Goal: Task Accomplishment & Management: Manage account settings

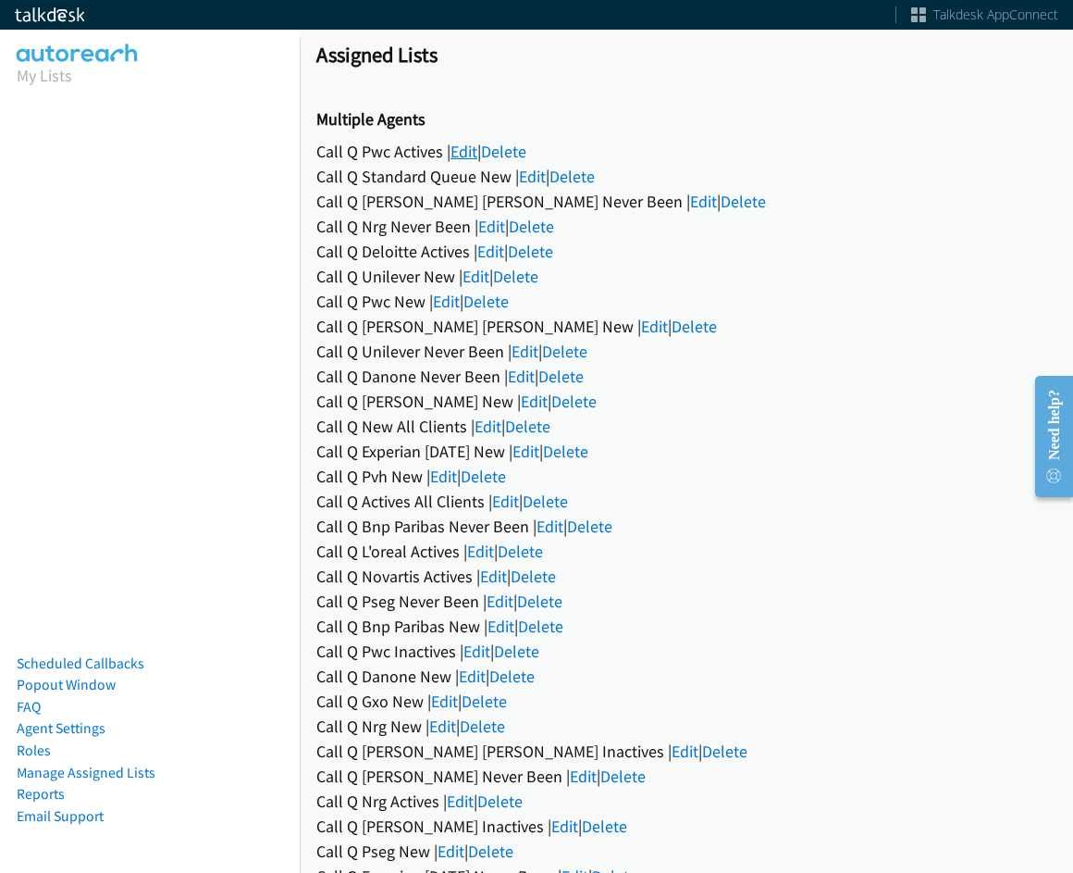
click at [464, 143] on link "Edit" at bounding box center [464, 151] width 27 height 21
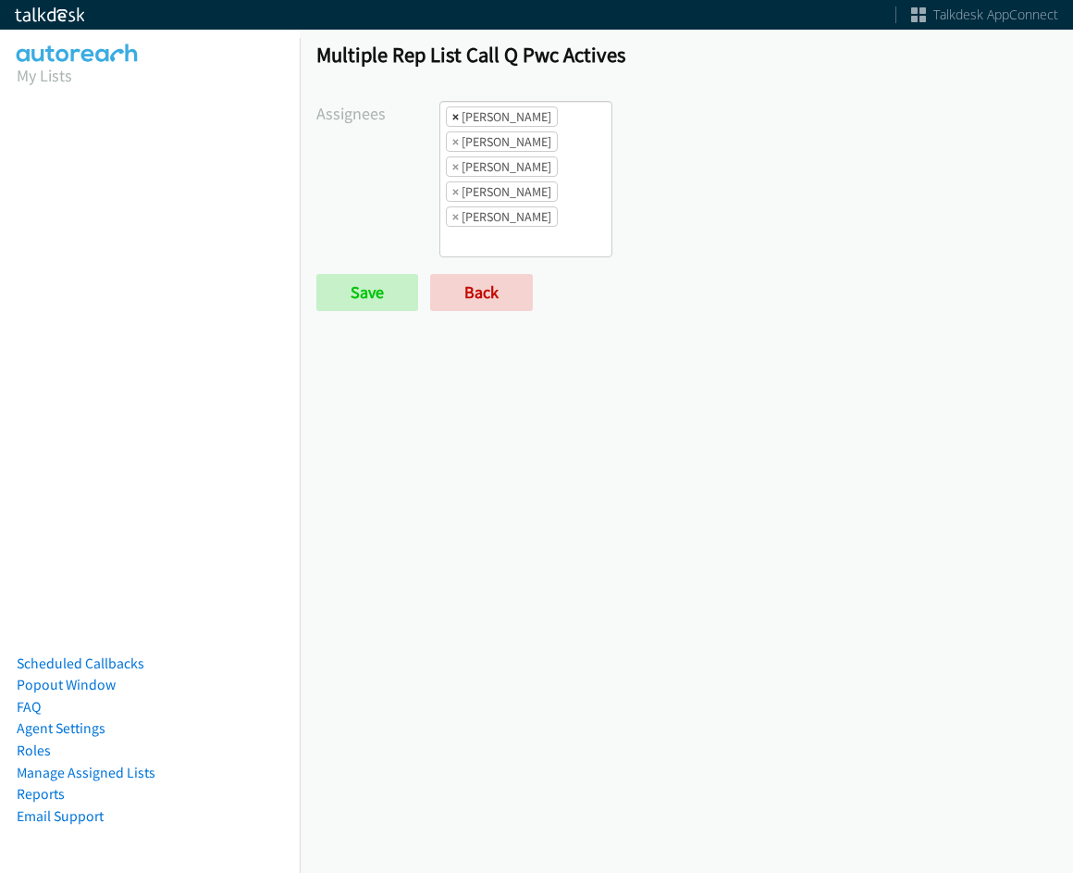
click at [452, 118] on span "×" at bounding box center [455, 116] width 6 height 19
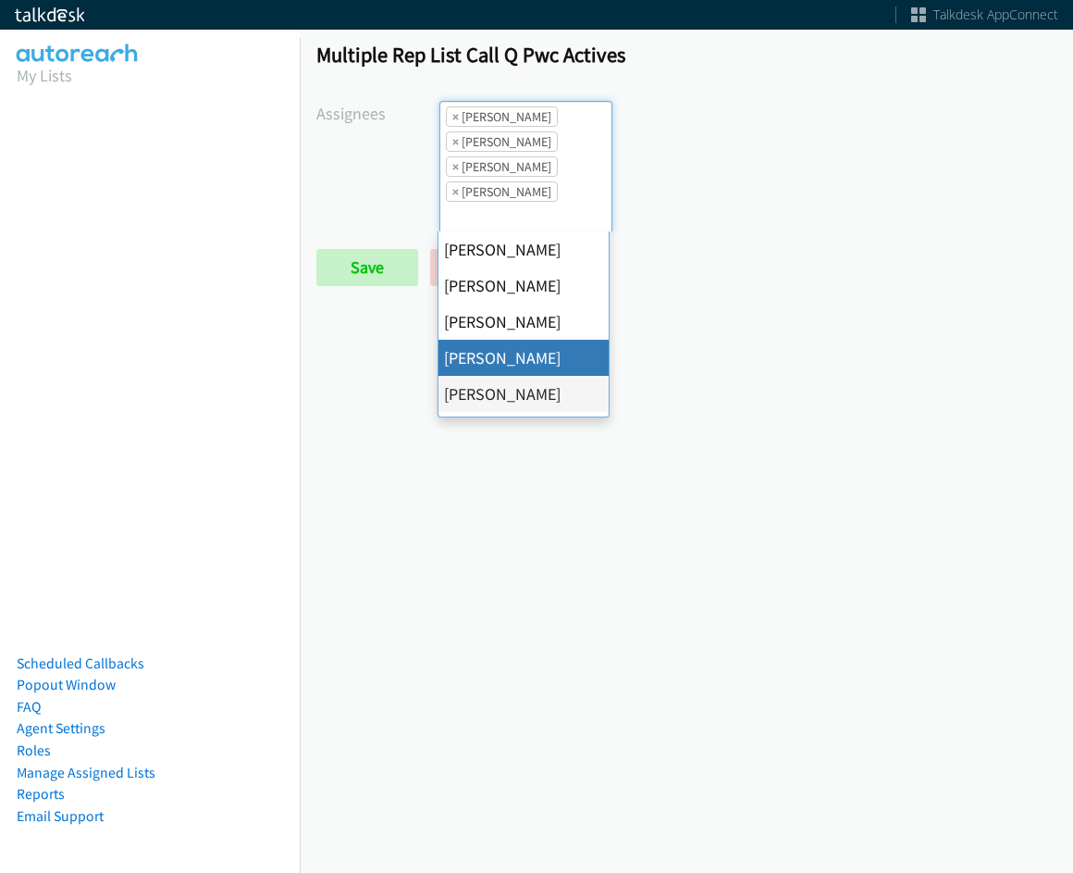
click at [452, 118] on span "×" at bounding box center [455, 116] width 6 height 19
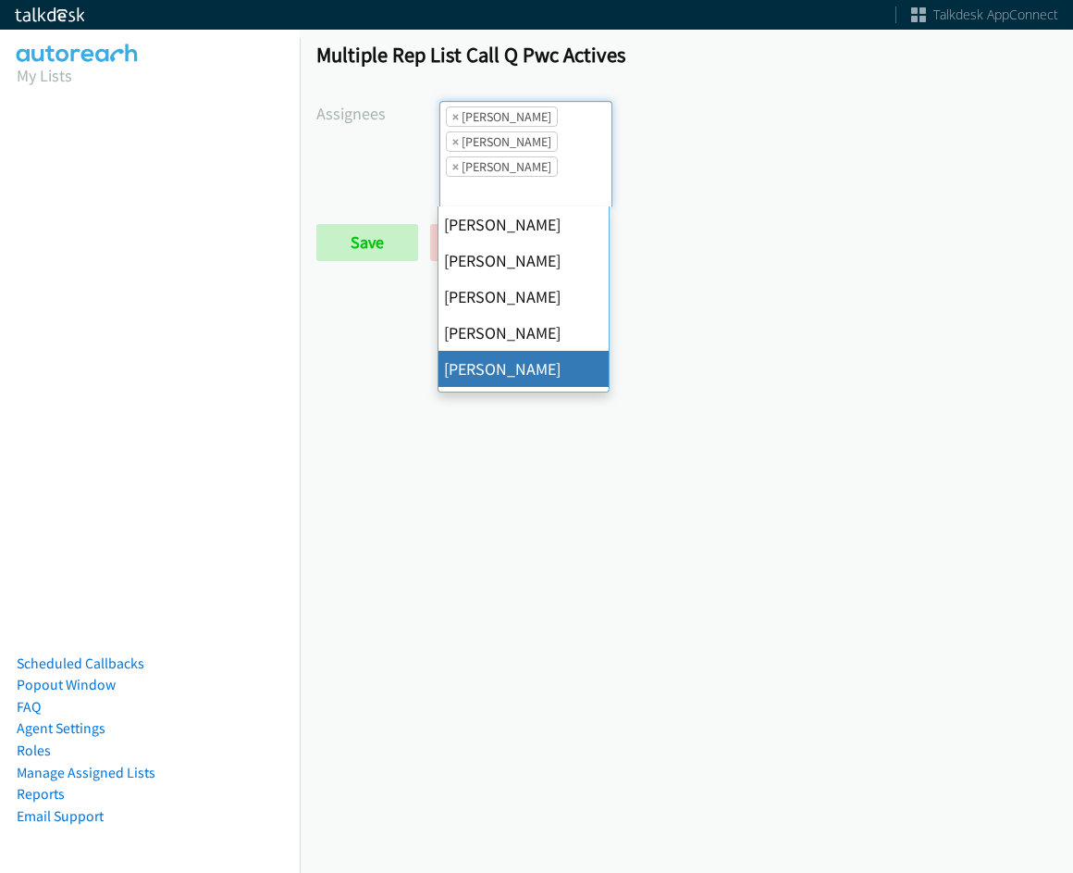
click at [452, 118] on span "×" at bounding box center [455, 116] width 6 height 19
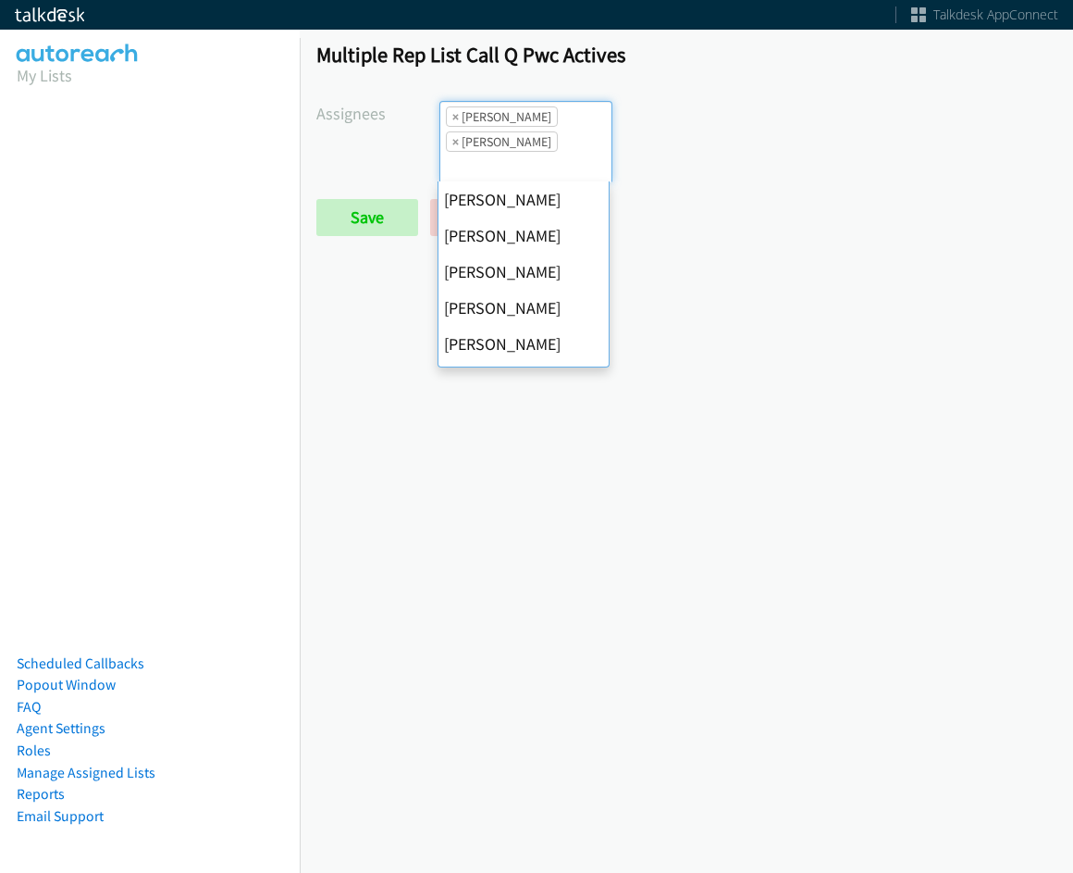
click at [452, 118] on span "×" at bounding box center [455, 116] width 6 height 19
select select "74240000-76d9-4cf3-9953-4c2484ee5015"
select select
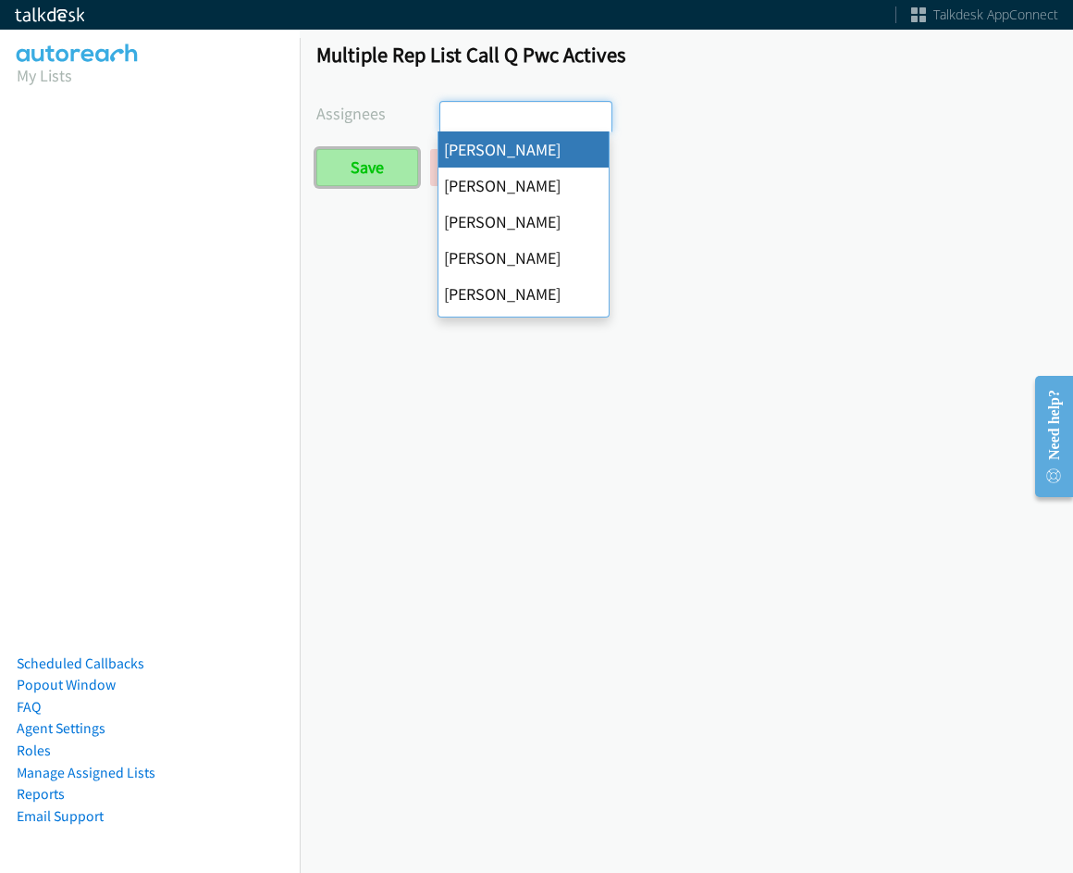
click at [385, 166] on input "Save" at bounding box center [367, 167] width 102 height 37
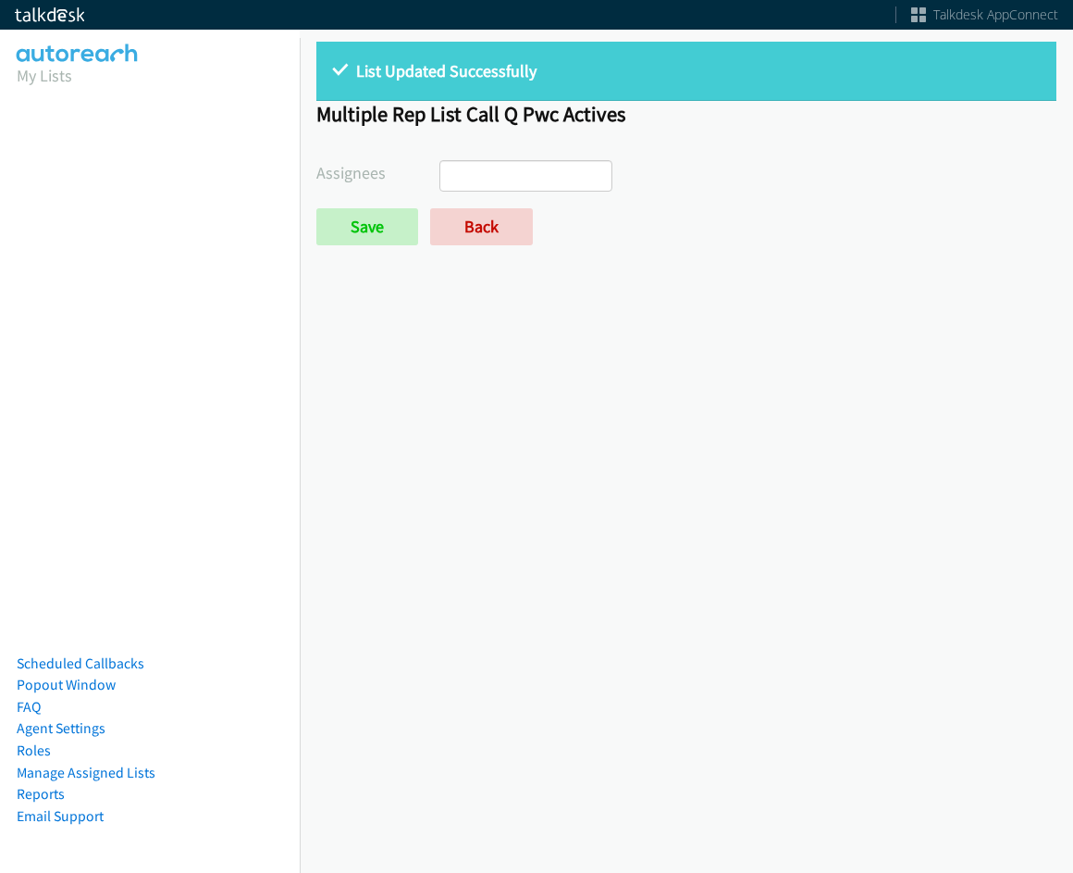
select select
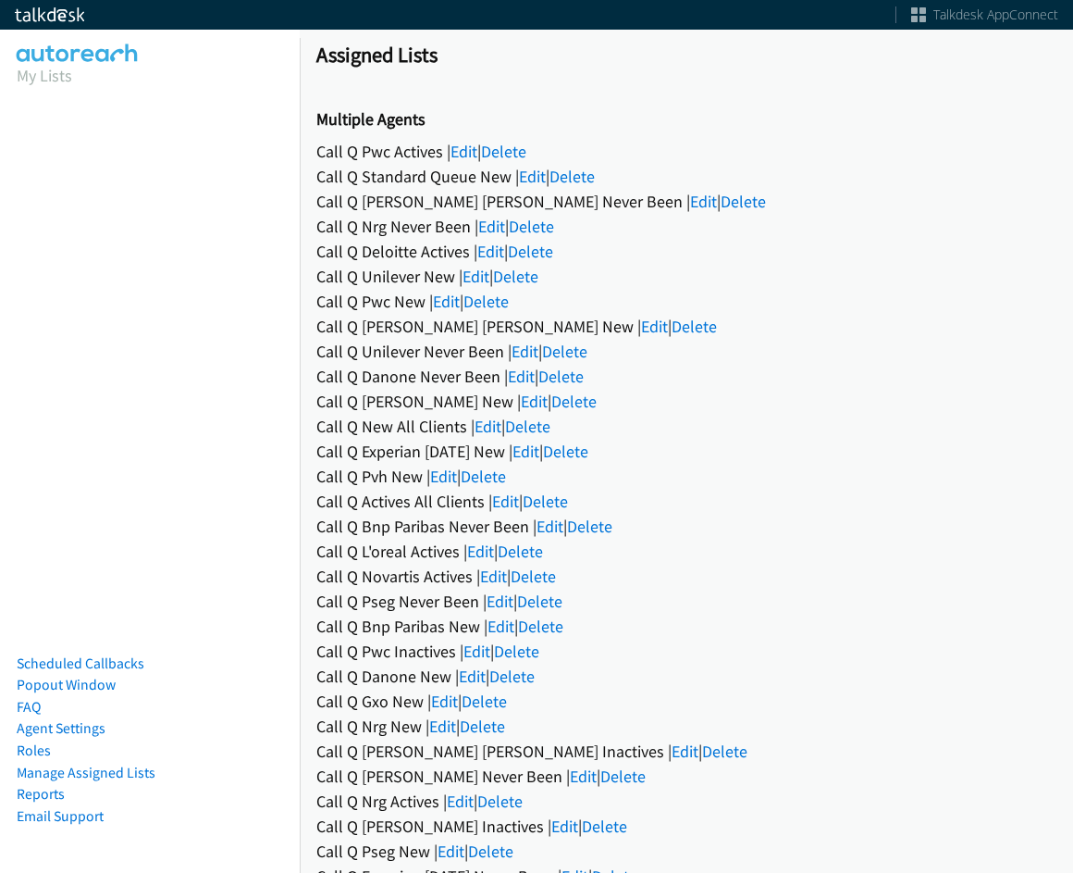
click at [517, 181] on div "Call Q Standard Queue New | Edit | Delete" at bounding box center [686, 176] width 740 height 25
click at [533, 176] on link "Edit" at bounding box center [532, 176] width 27 height 21
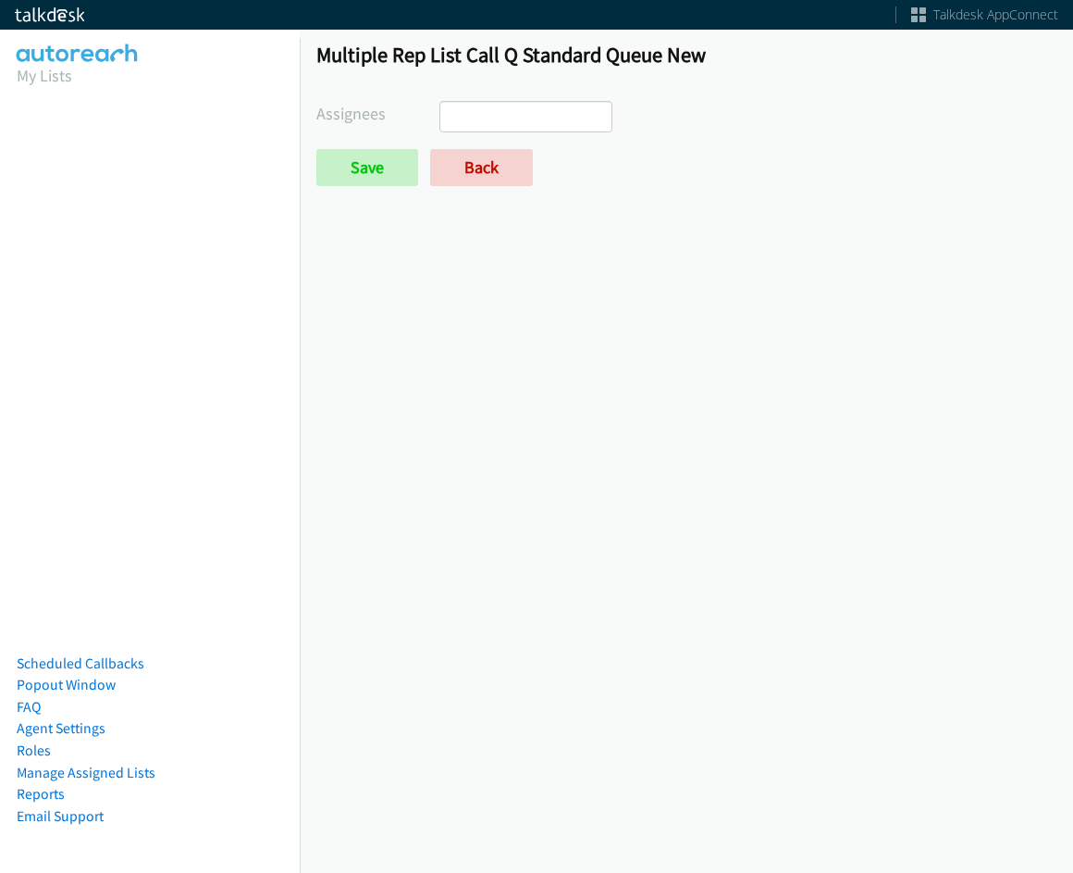
select select
click at [496, 168] on link "Back" at bounding box center [481, 167] width 103 height 37
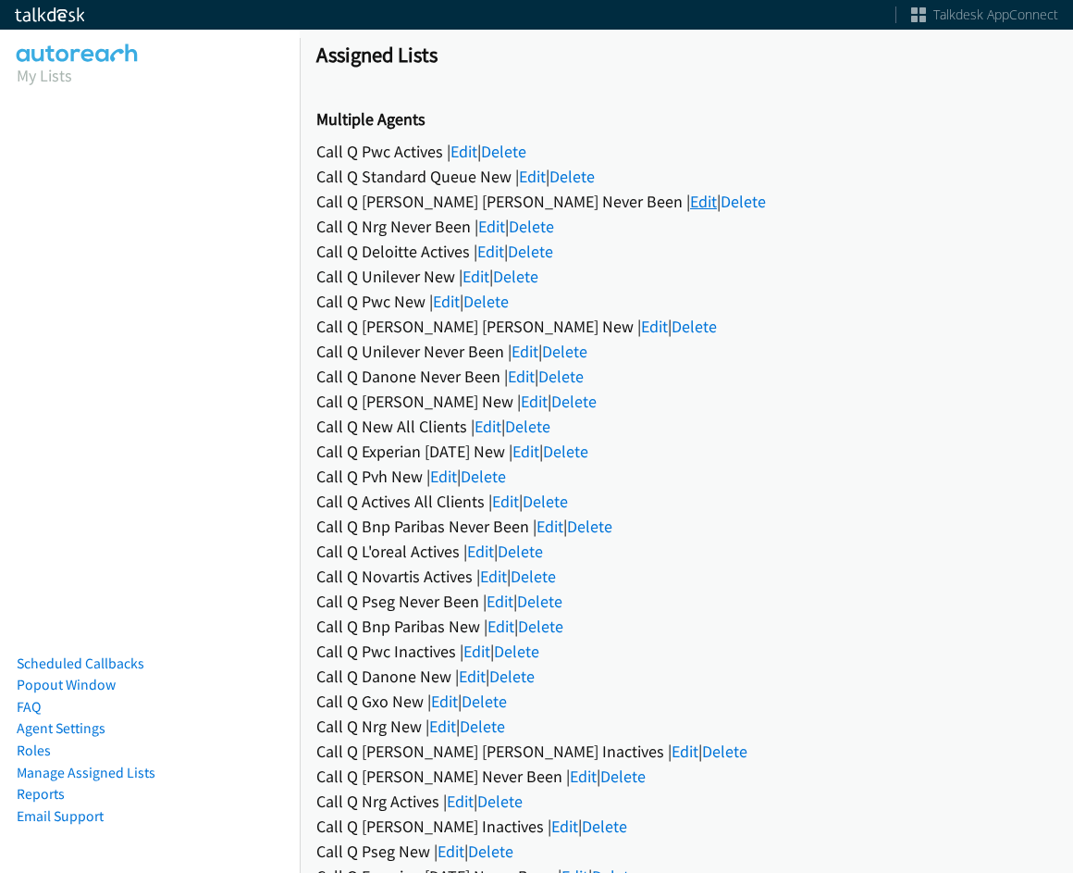
click at [690, 202] on link "Edit" at bounding box center [703, 201] width 27 height 21
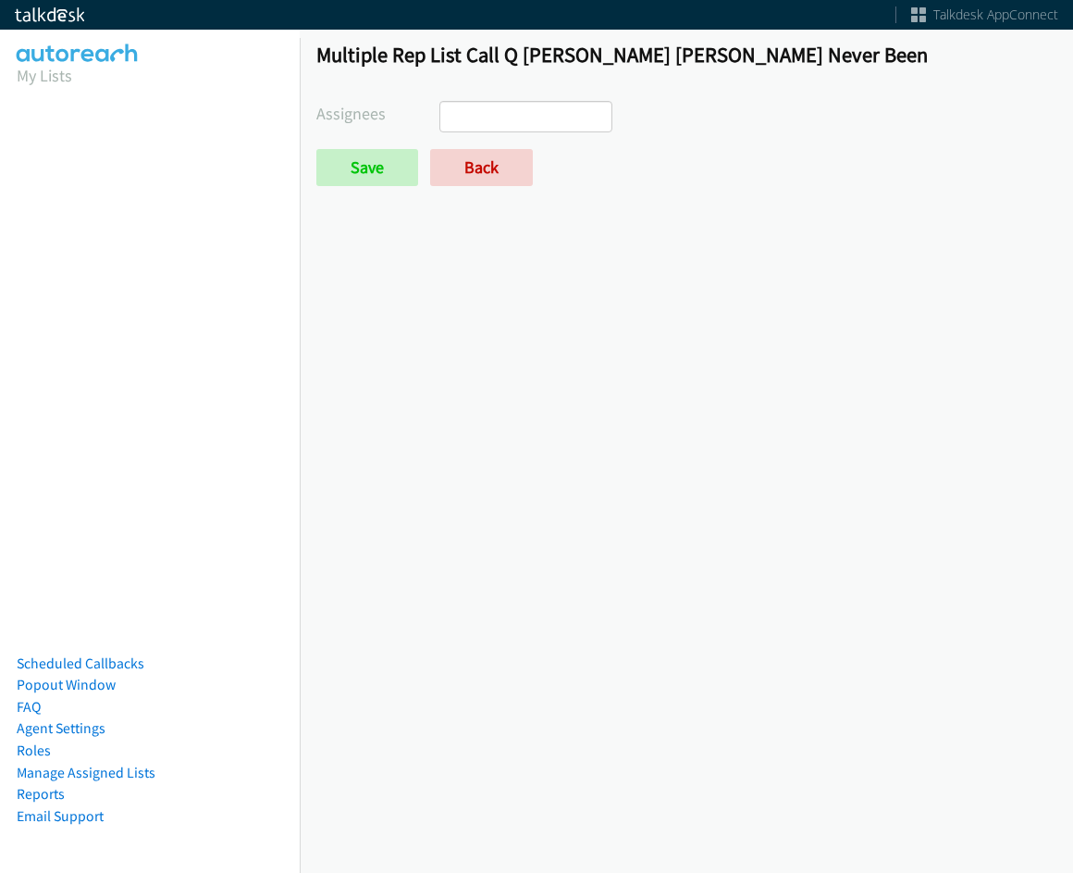
select select
click at [499, 168] on link "Back" at bounding box center [481, 167] width 103 height 37
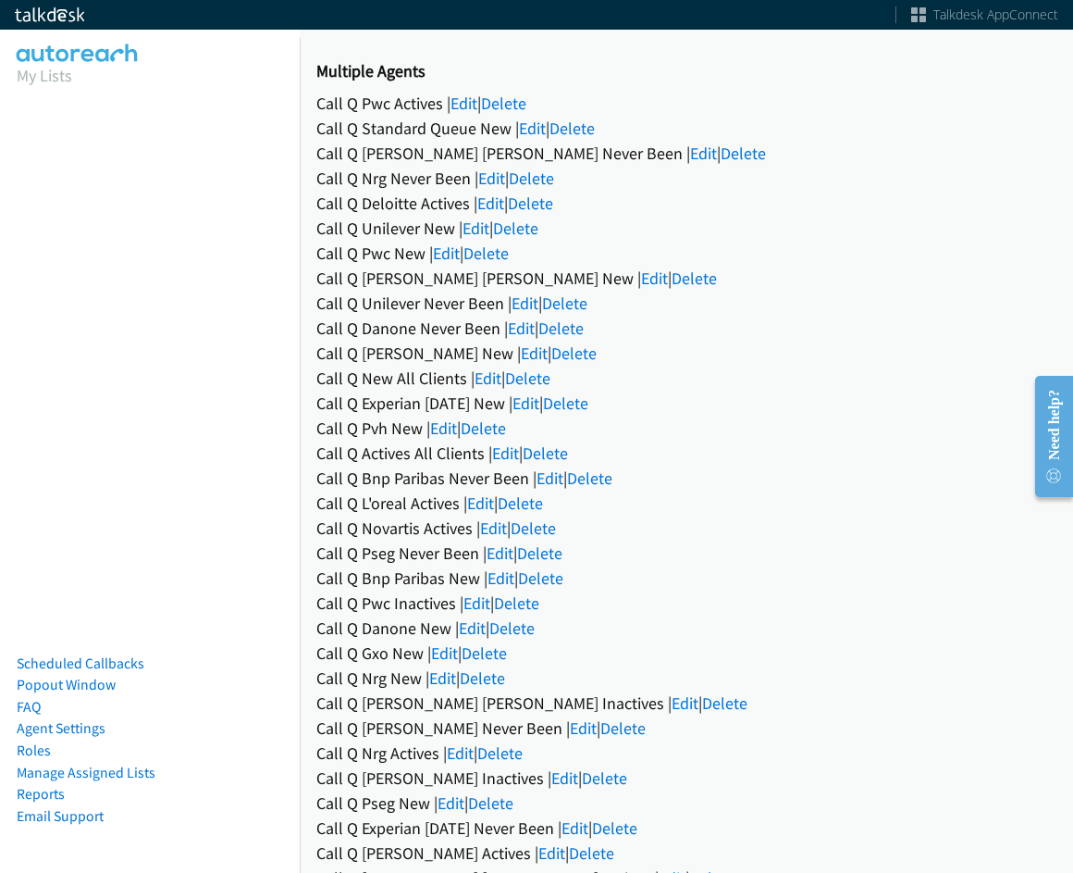
scroll to position [93, 0]
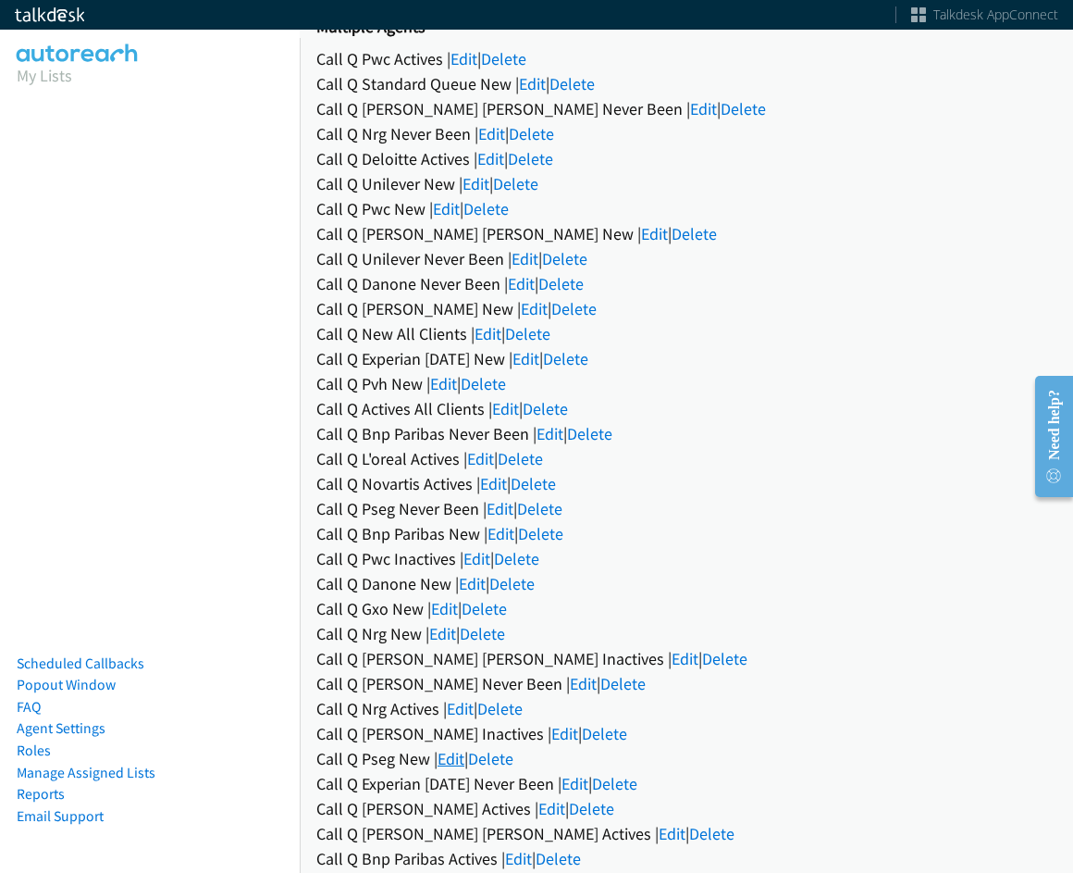
click at [450, 761] on link "Edit" at bounding box center [451, 758] width 27 height 21
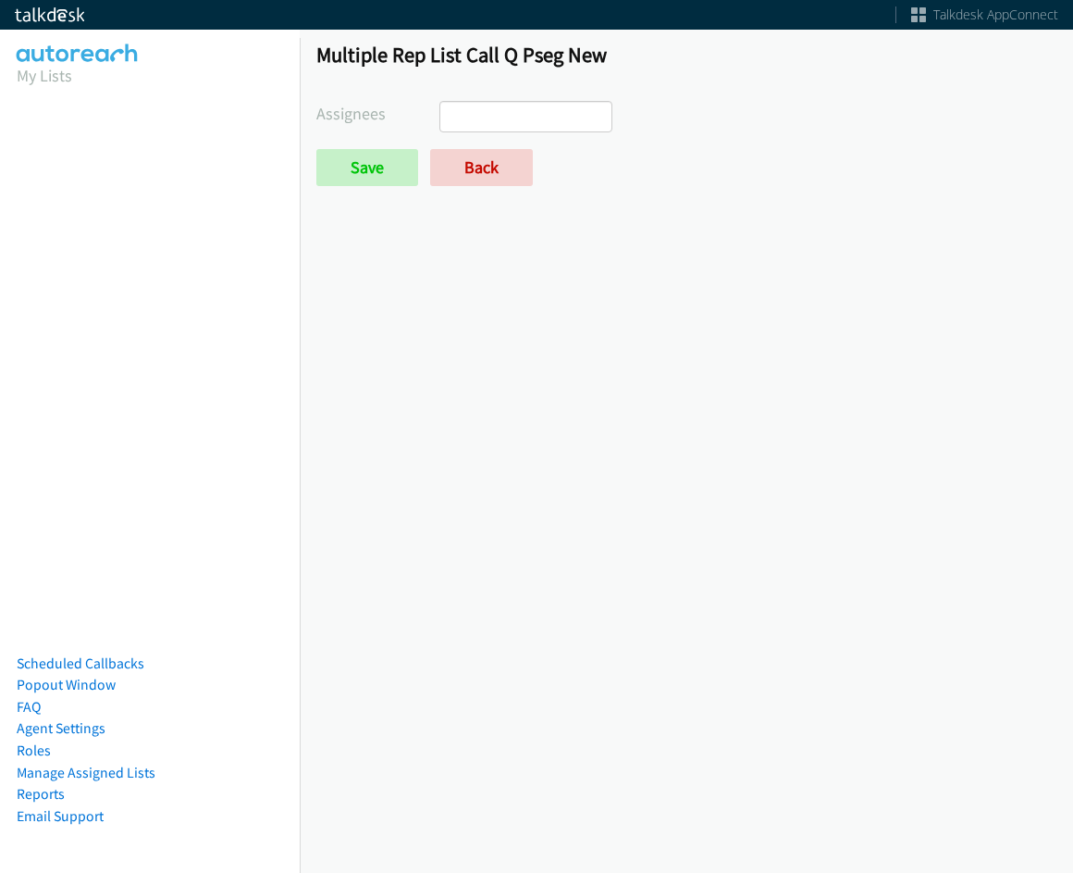
click at [470, 124] on input "search" at bounding box center [472, 117] width 65 height 30
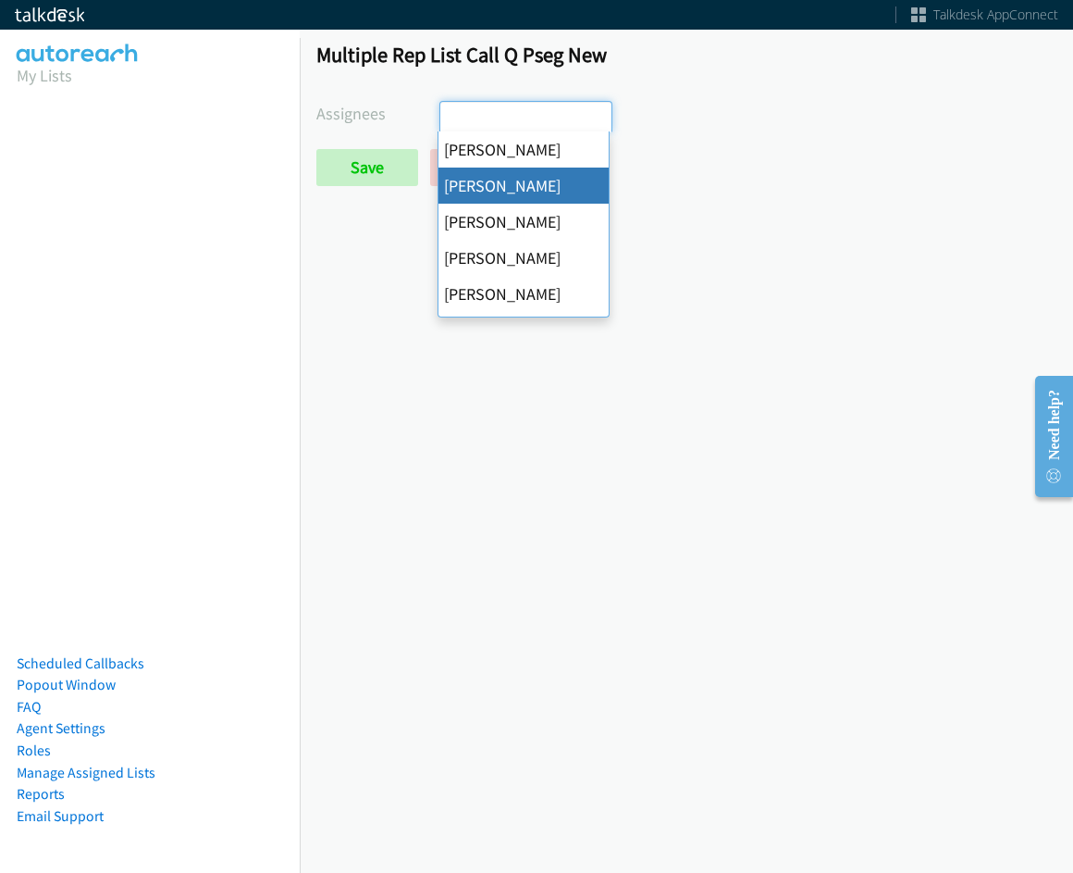
select select "05d74157-9386-4beb-b15d-36aa9c6f71bc"
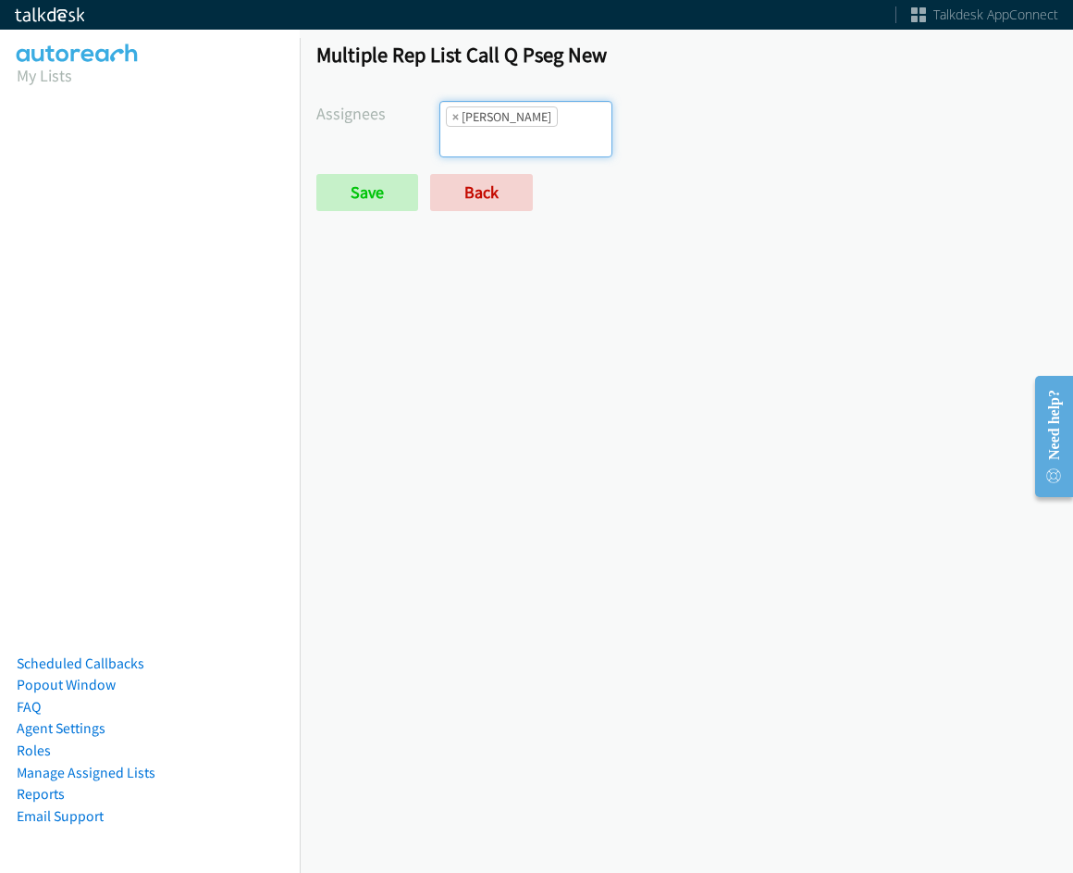
click at [517, 107] on li "× Alana Ruiz" at bounding box center [502, 116] width 112 height 20
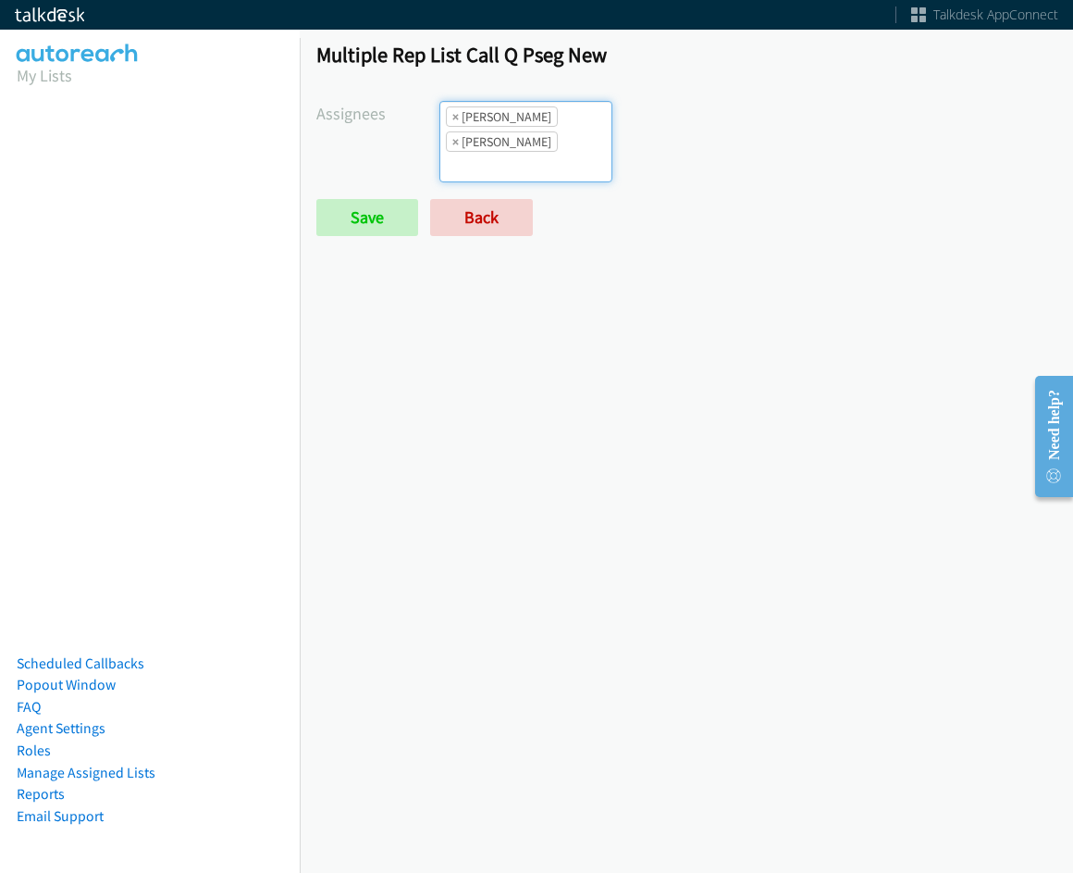
click at [548, 142] on li "× Daquaya Johnson" at bounding box center [502, 141] width 112 height 20
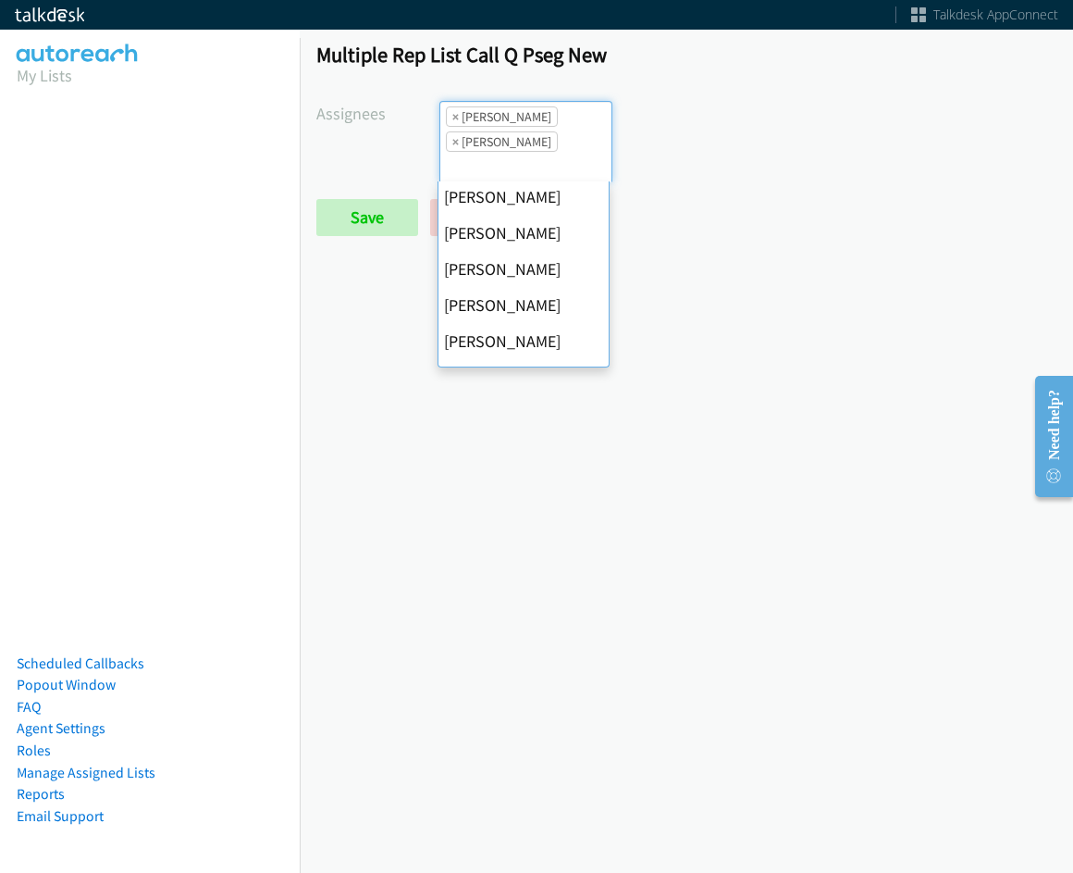
scroll to position [185, 0]
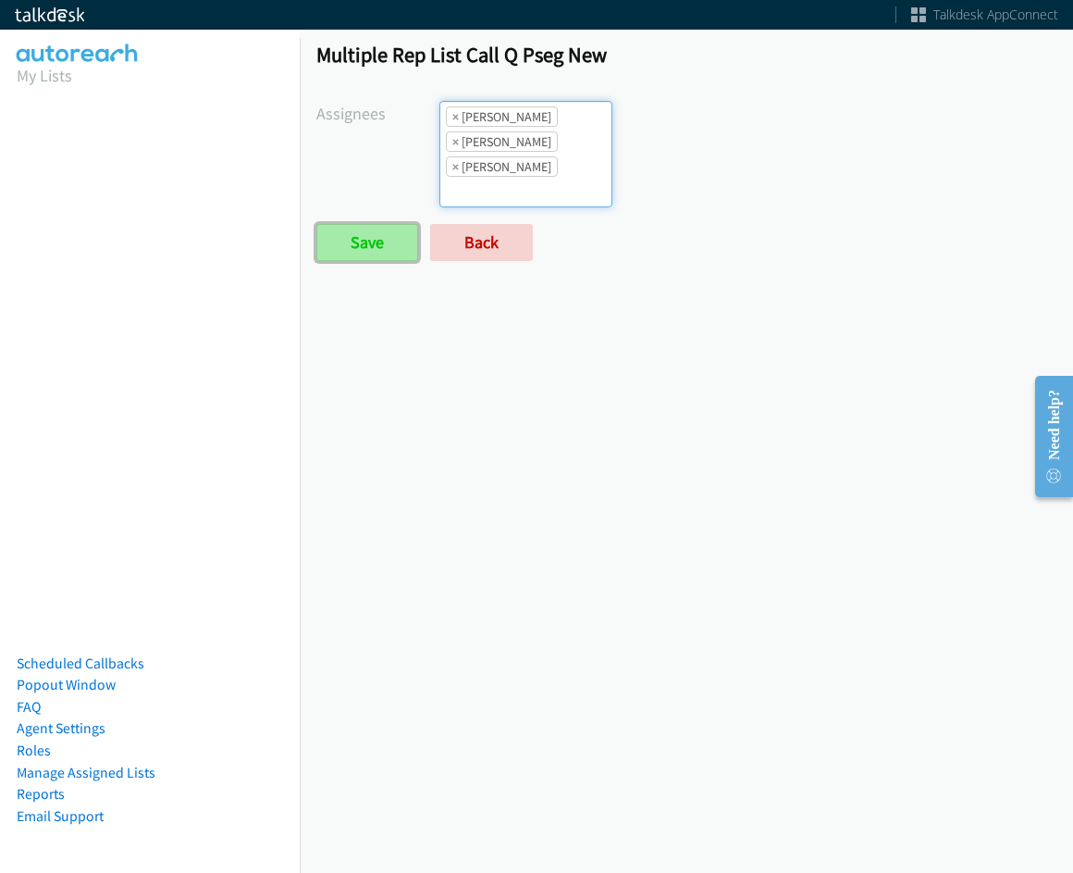
click at [409, 244] on input "Save" at bounding box center [367, 242] width 102 height 37
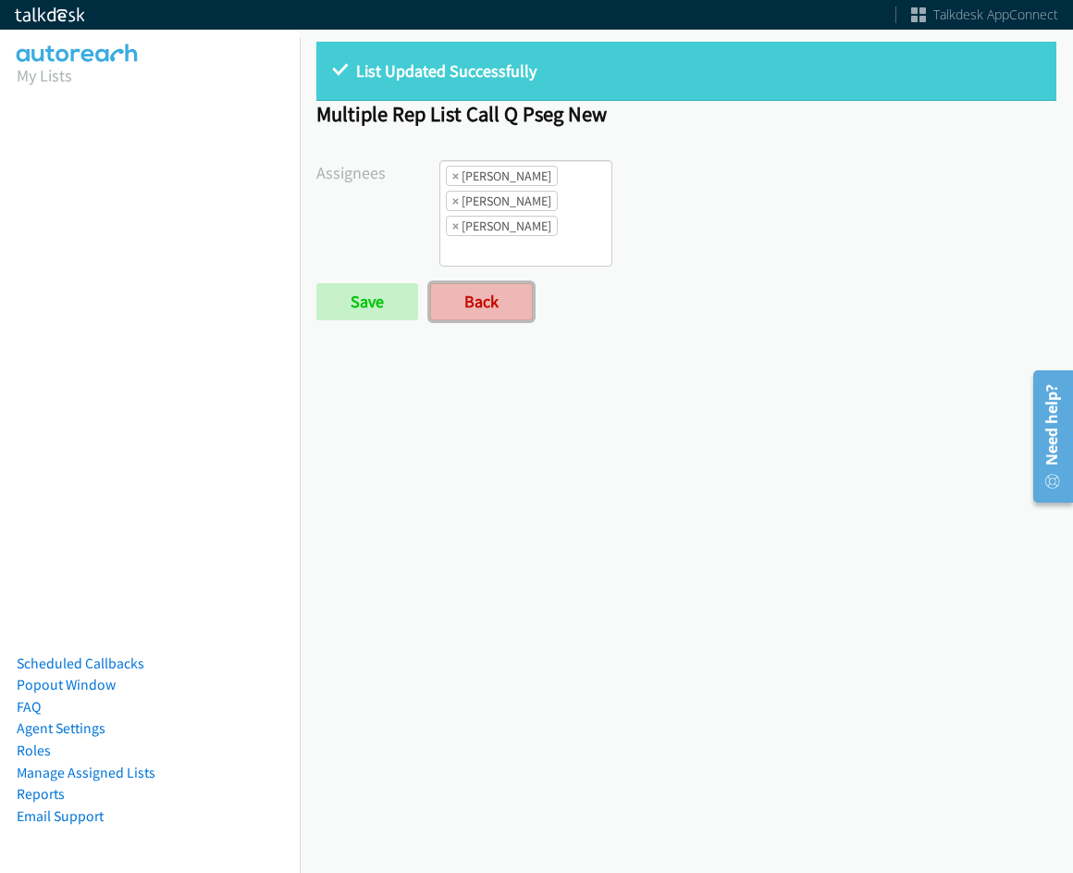
click at [477, 307] on link "Back" at bounding box center [481, 301] width 103 height 37
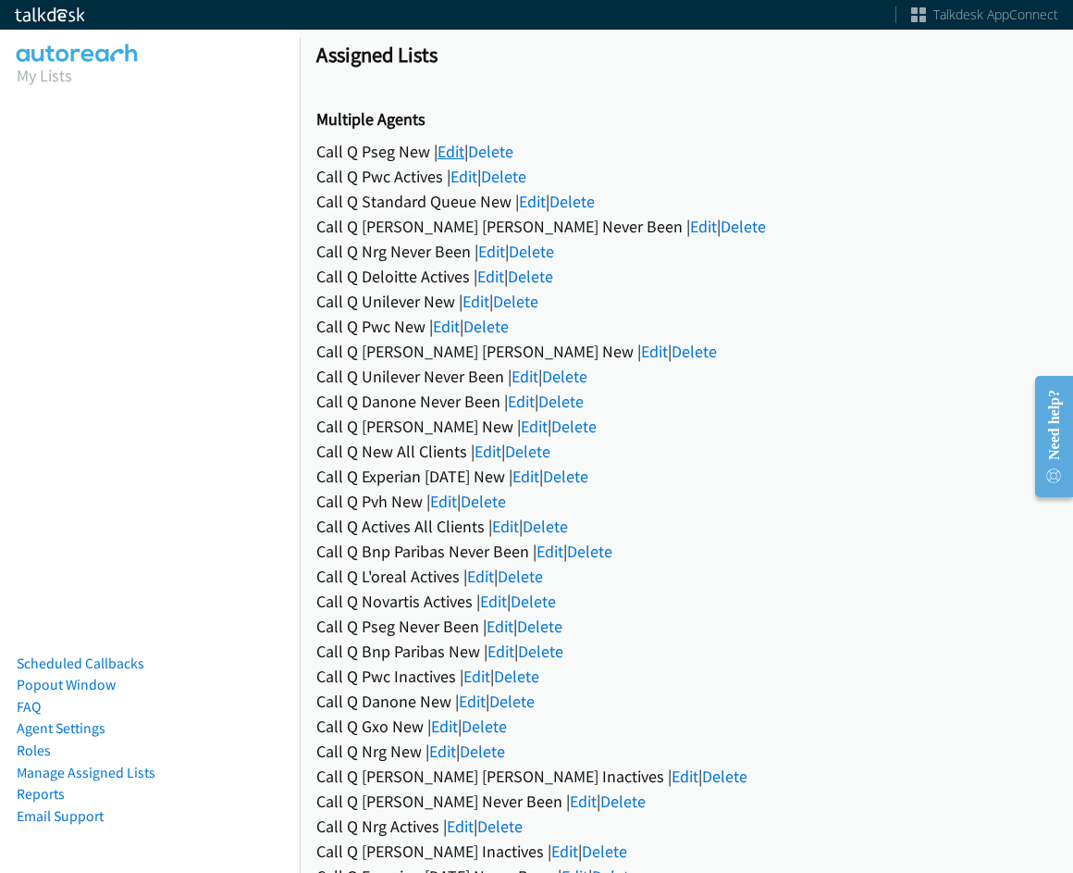
click at [444, 149] on link "Edit" at bounding box center [451, 151] width 27 height 21
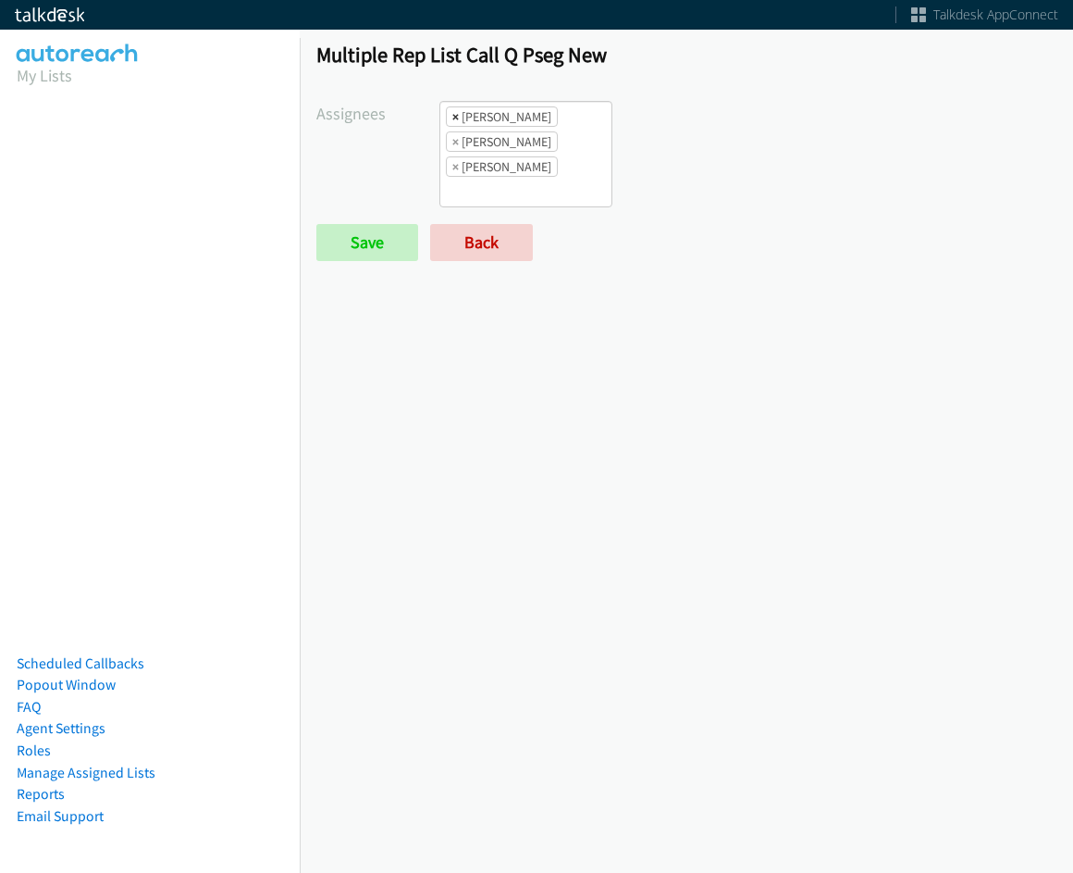
click at [452, 119] on span "×" at bounding box center [455, 116] width 6 height 19
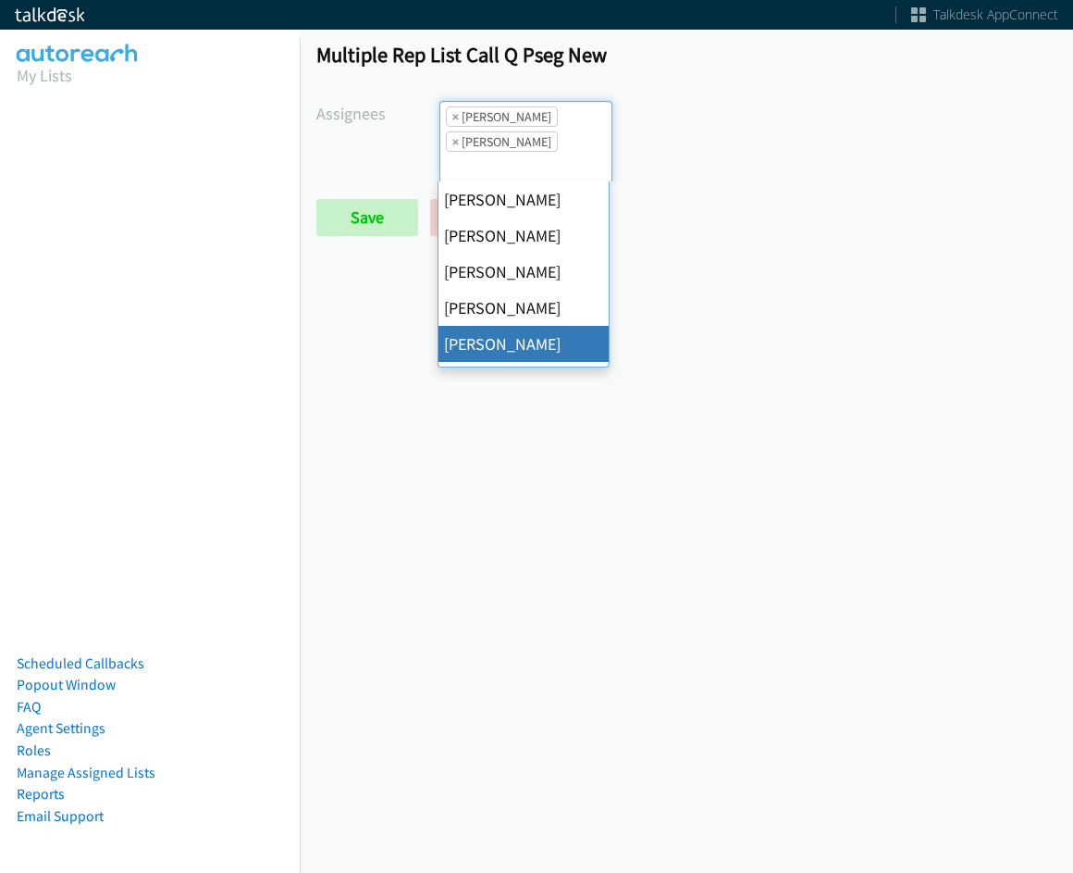
scroll to position [22, 0]
click at [452, 119] on span "×" at bounding box center [455, 116] width 6 height 19
select select "be9ce6ff-d490-4a7d-808b-73677b0698bf"
select select
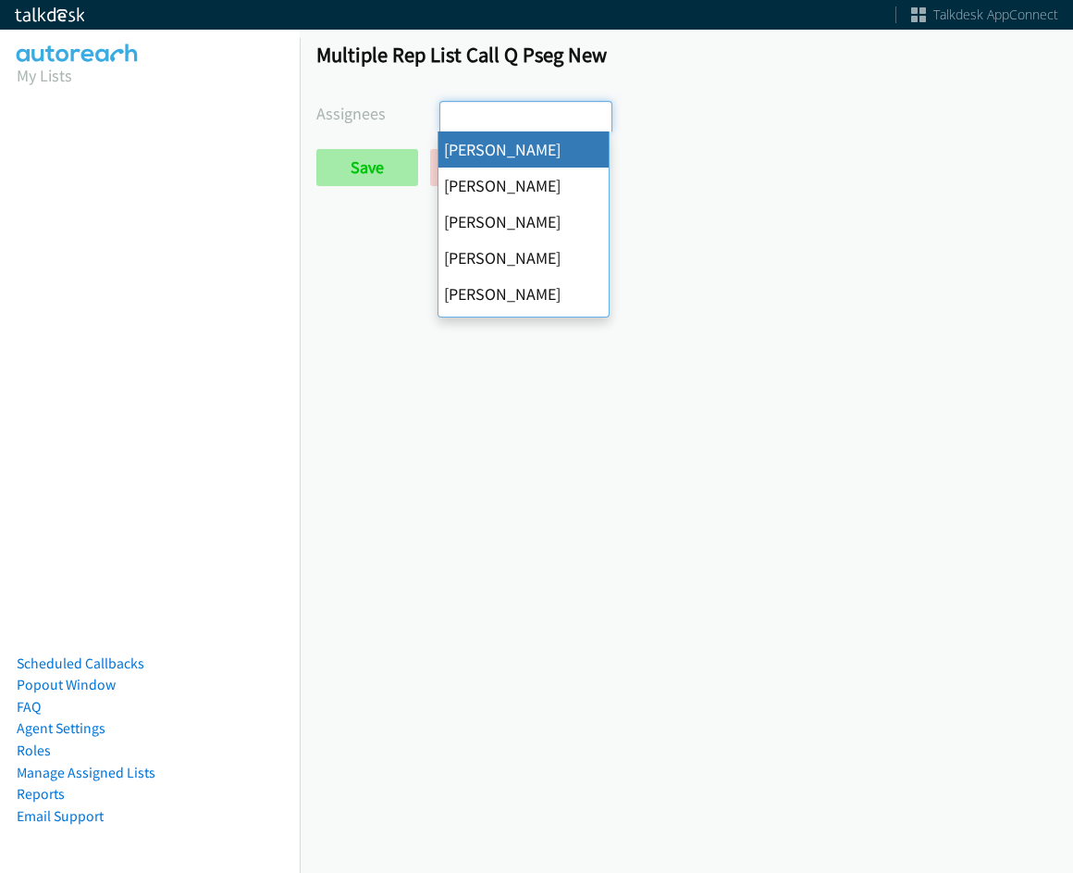
scroll to position [0, 0]
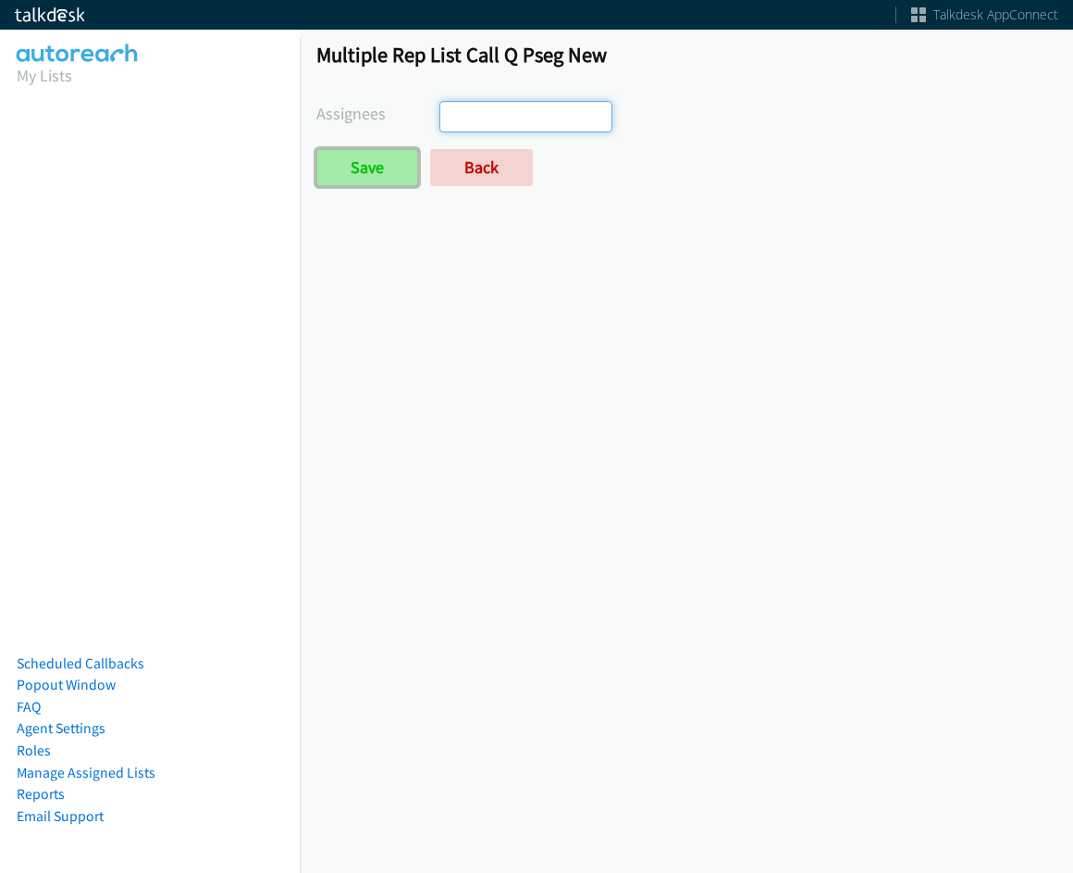
click at [366, 155] on input "Save" at bounding box center [367, 167] width 102 height 37
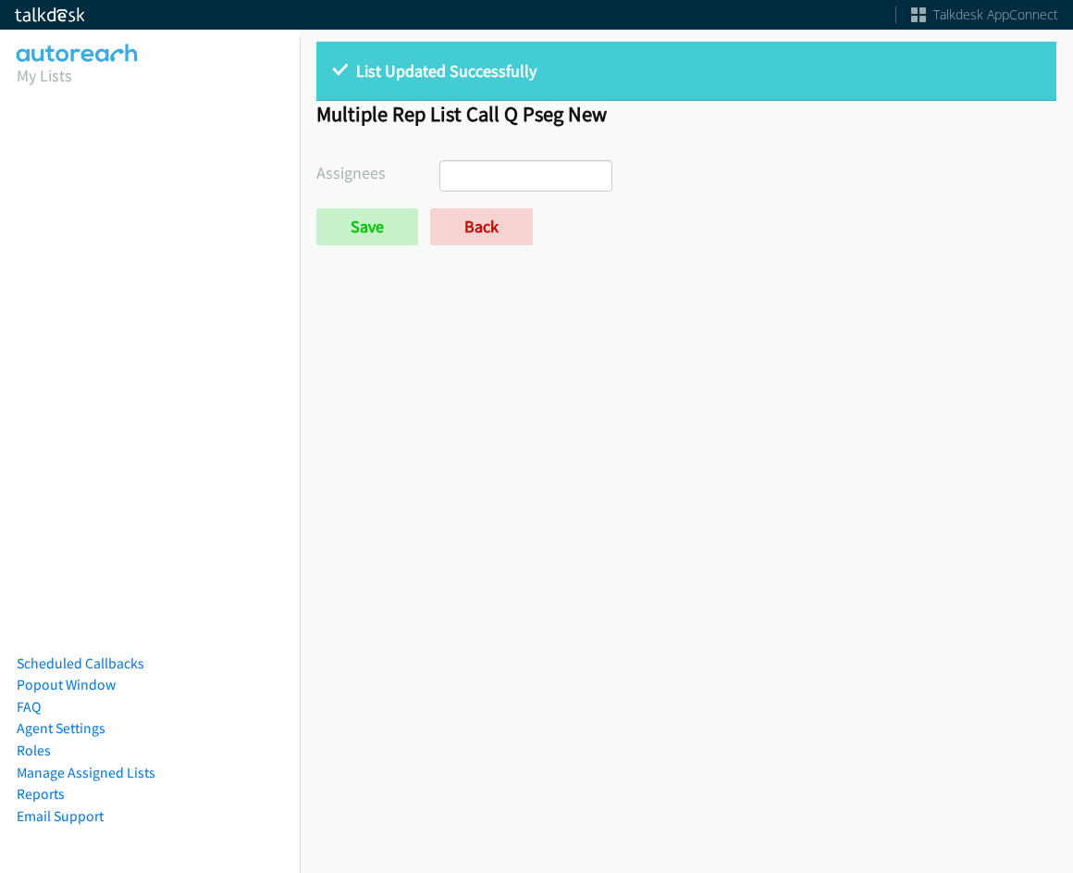
select select
click at [490, 212] on link "Back" at bounding box center [481, 226] width 103 height 37
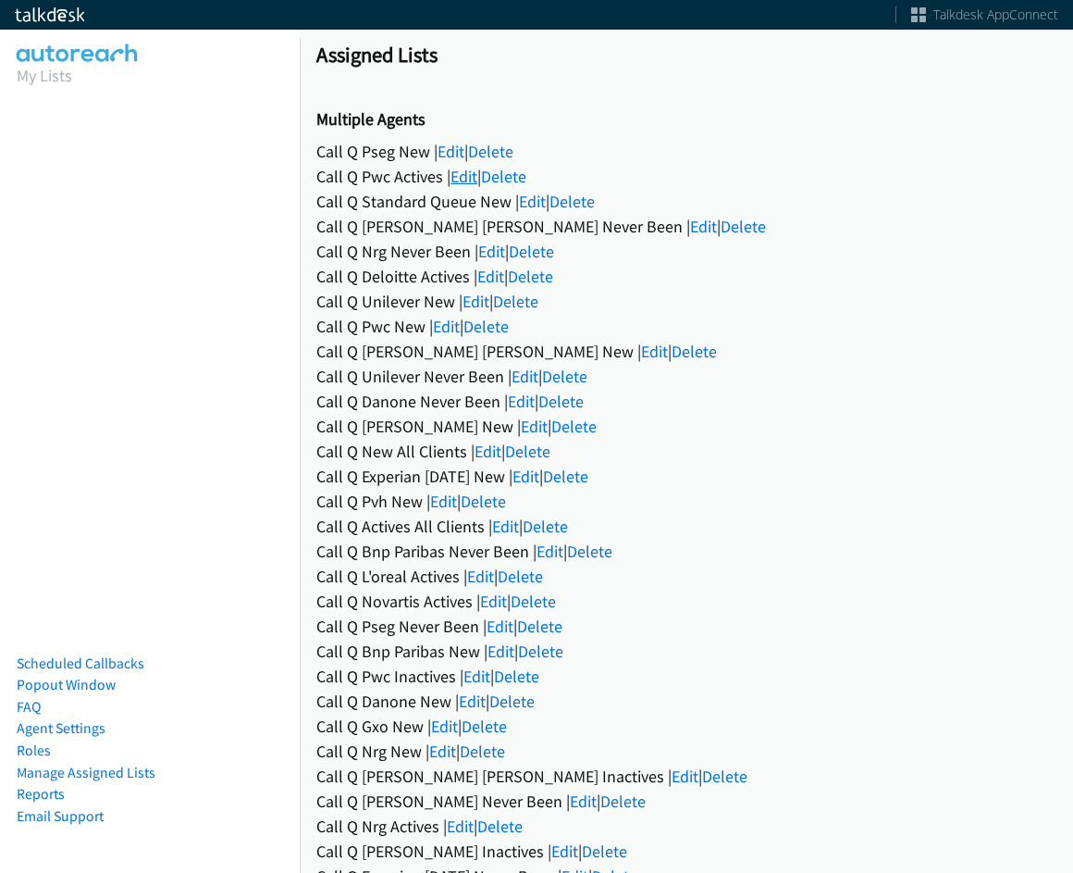
click at [464, 175] on link "Edit" at bounding box center [464, 176] width 27 height 21
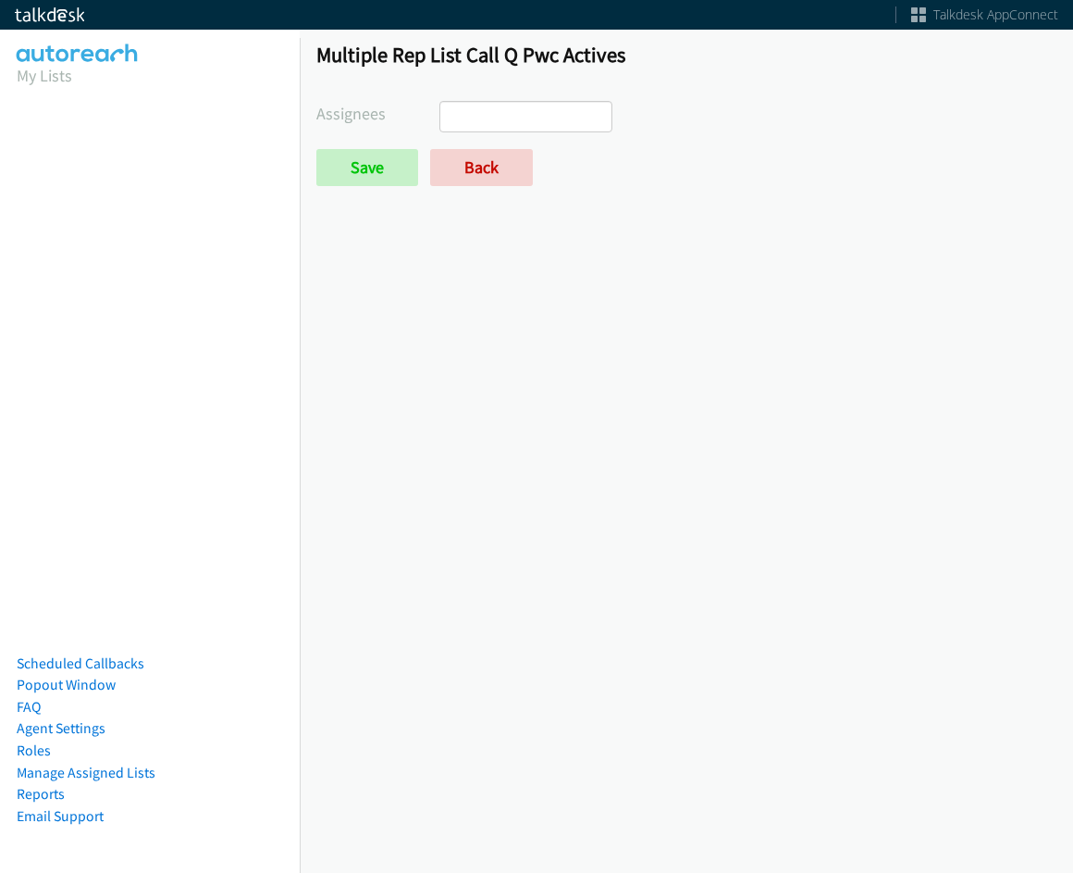
click at [541, 127] on ul at bounding box center [525, 117] width 170 height 30
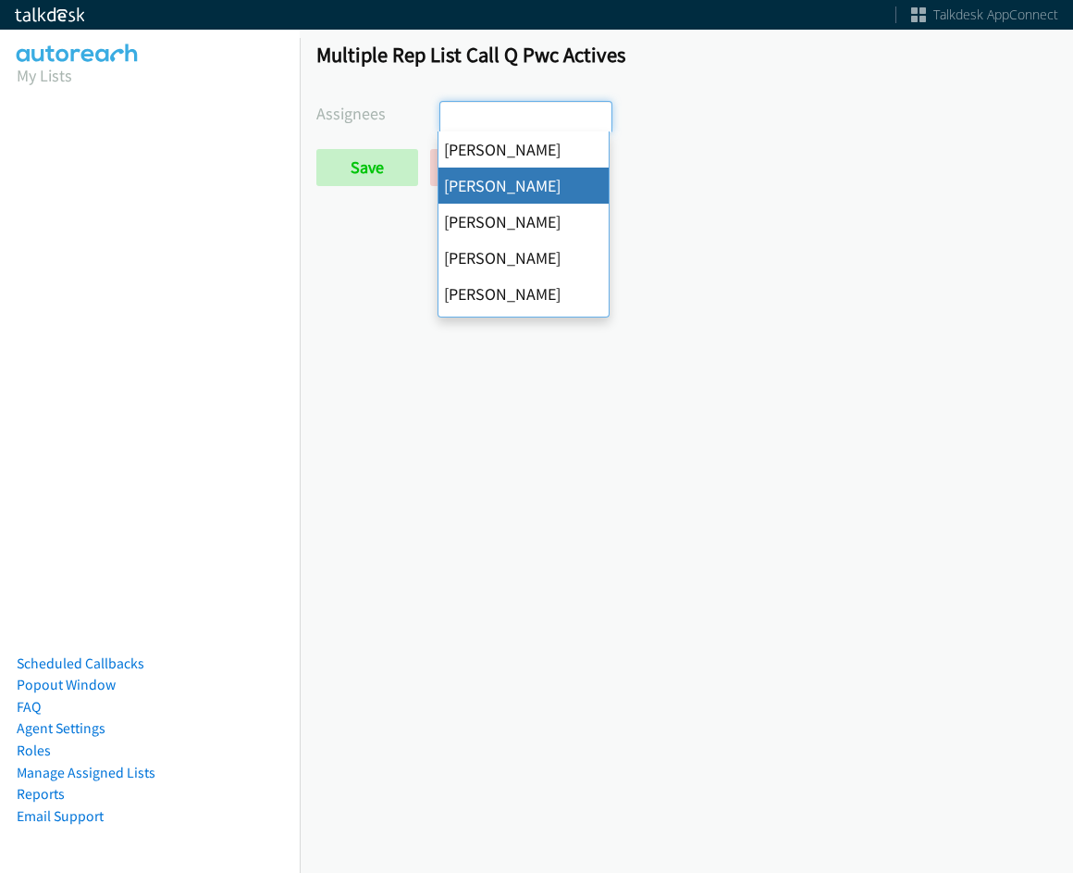
select select "05d74157-9386-4beb-b15d-36aa9c6f71bc"
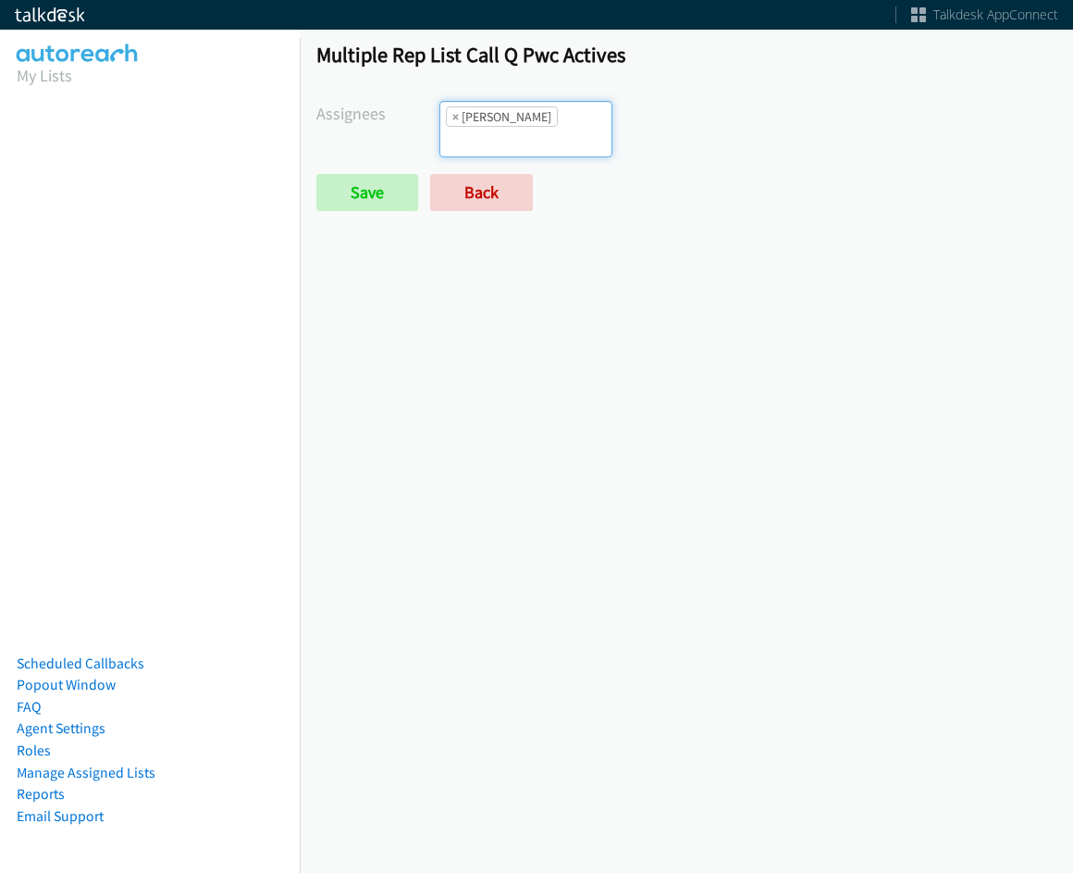
click at [505, 127] on input "search" at bounding box center [472, 142] width 65 height 30
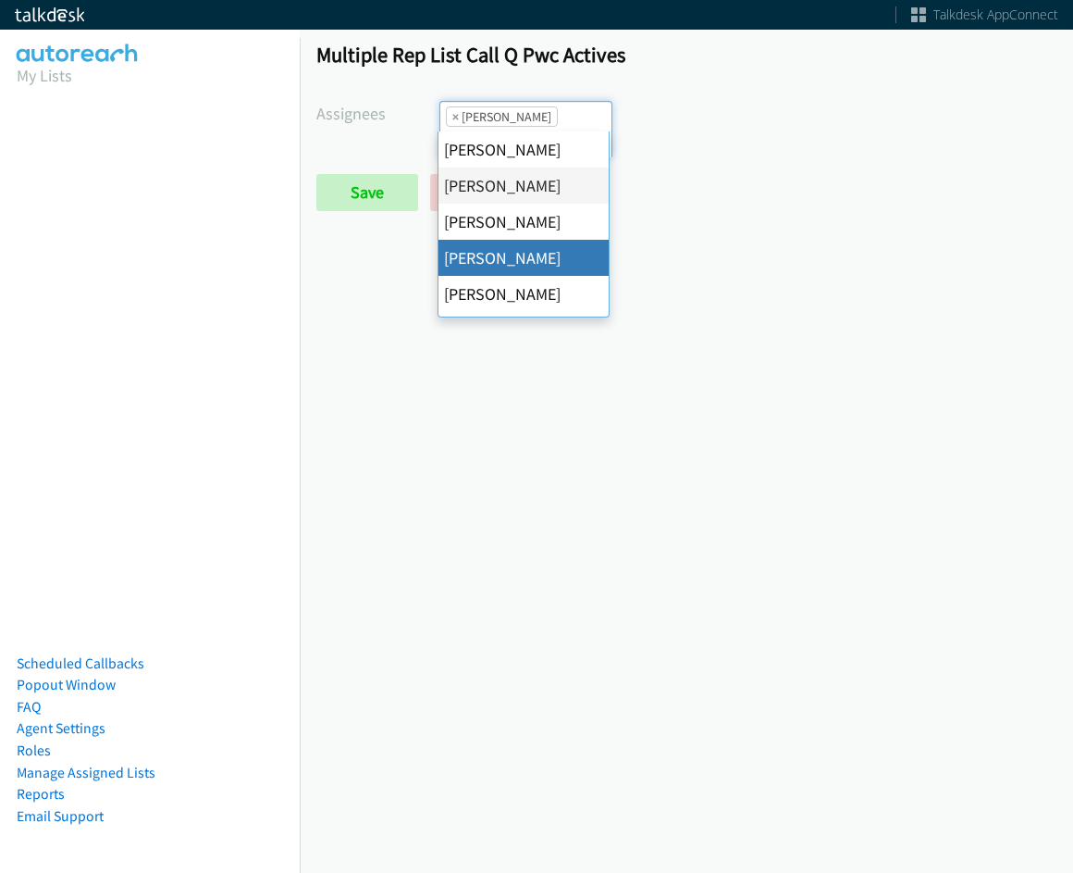
drag, startPoint x: 494, startPoint y: 247, endPoint x: 533, endPoint y: 161, distance: 94.4
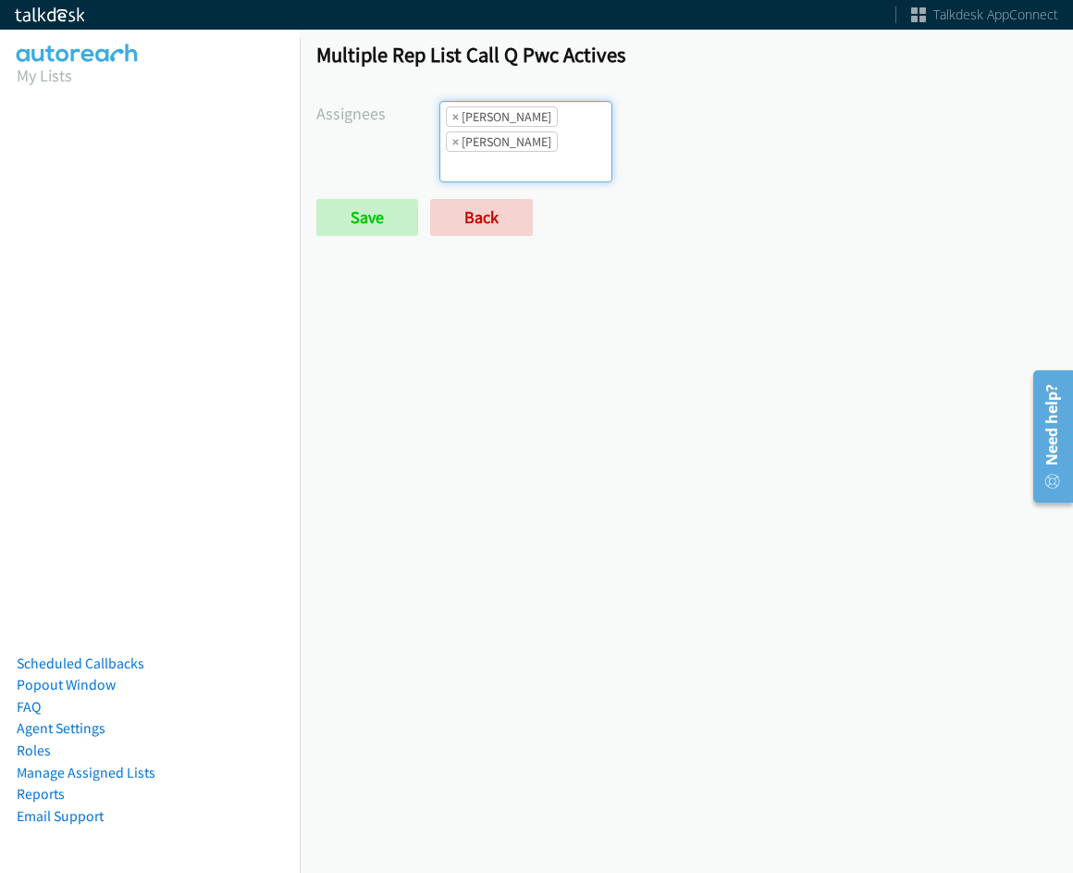
click at [562, 121] on ul "× Alana Ruiz × Charles Ross" at bounding box center [525, 142] width 170 height 80
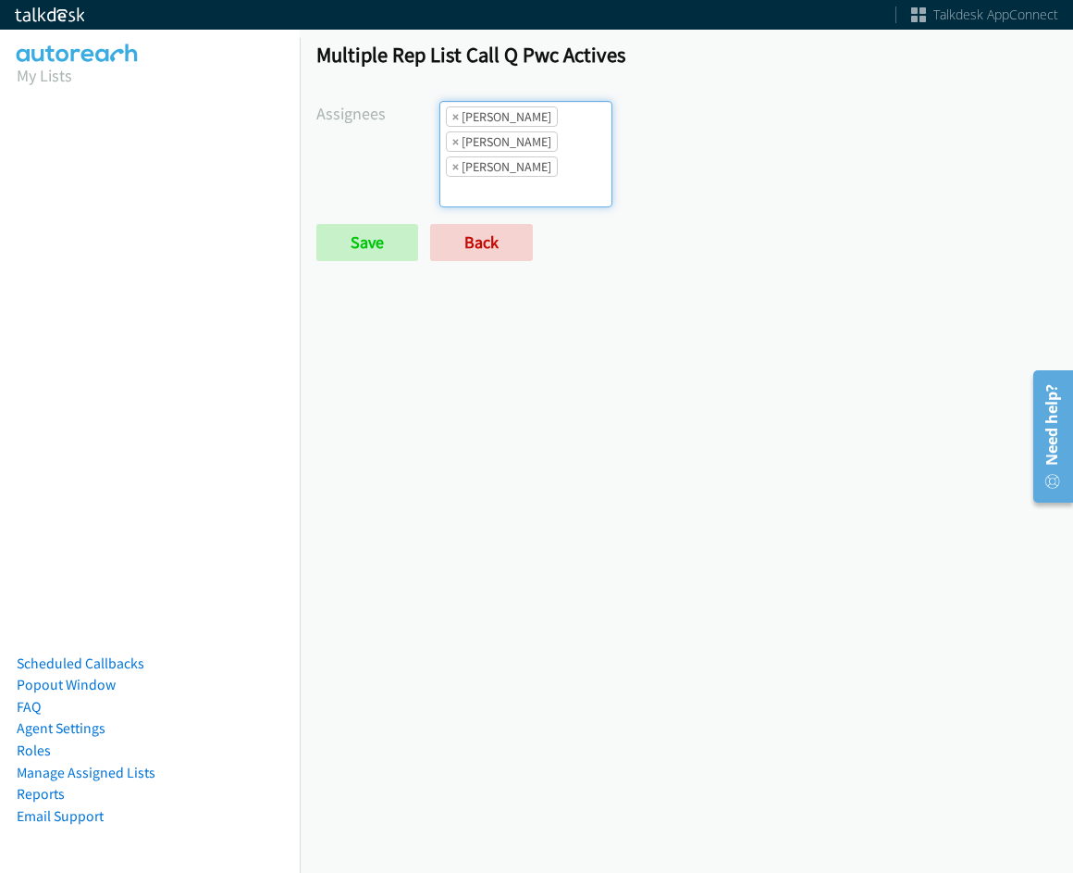
drag, startPoint x: 534, startPoint y: 158, endPoint x: 533, endPoint y: 170, distance: 12.1
click at [535, 158] on li "× [PERSON_NAME]" at bounding box center [502, 166] width 112 height 20
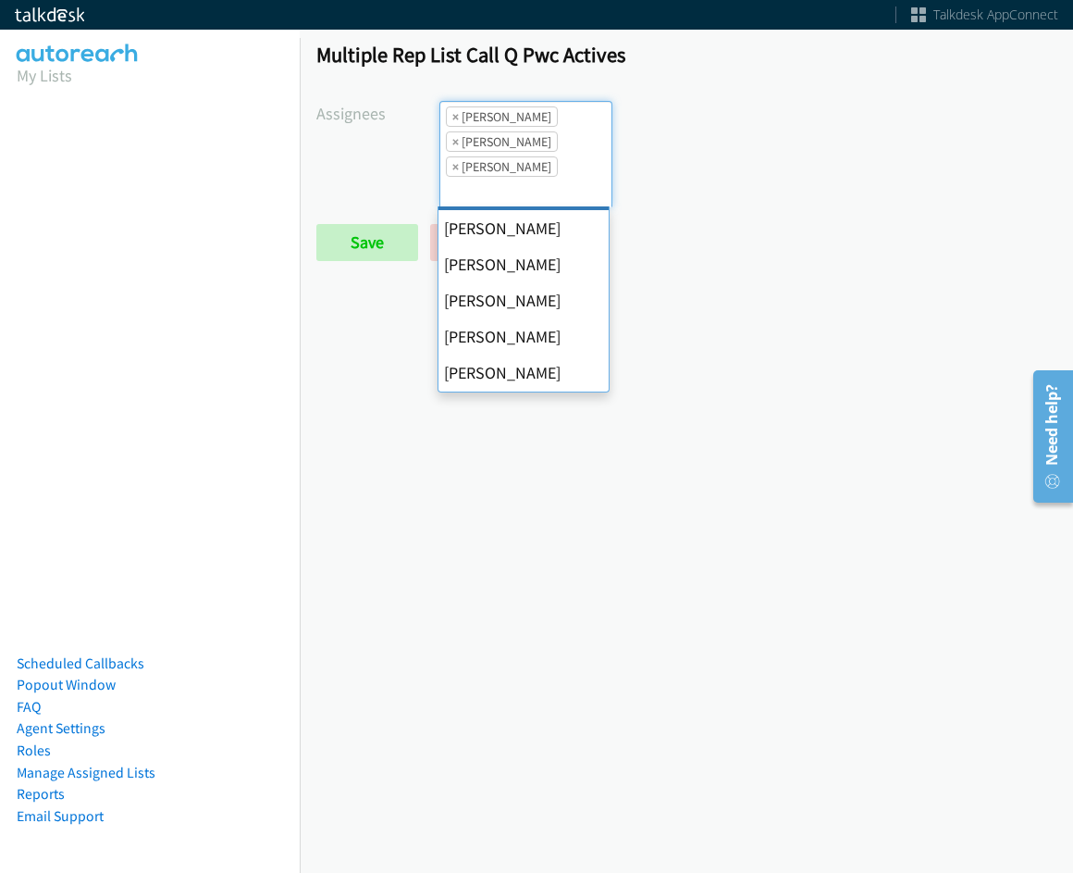
scroll to position [278, 0]
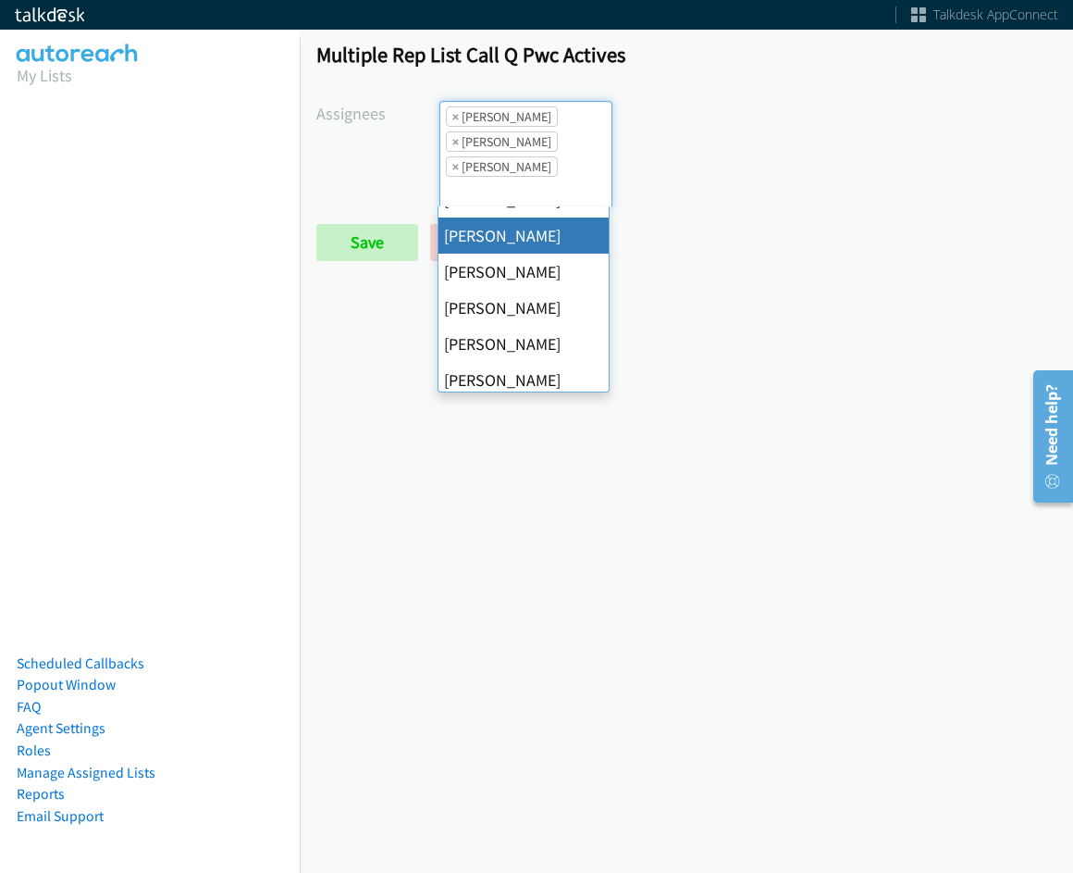
drag, startPoint x: 539, startPoint y: 246, endPoint x: 543, endPoint y: 204, distance: 41.8
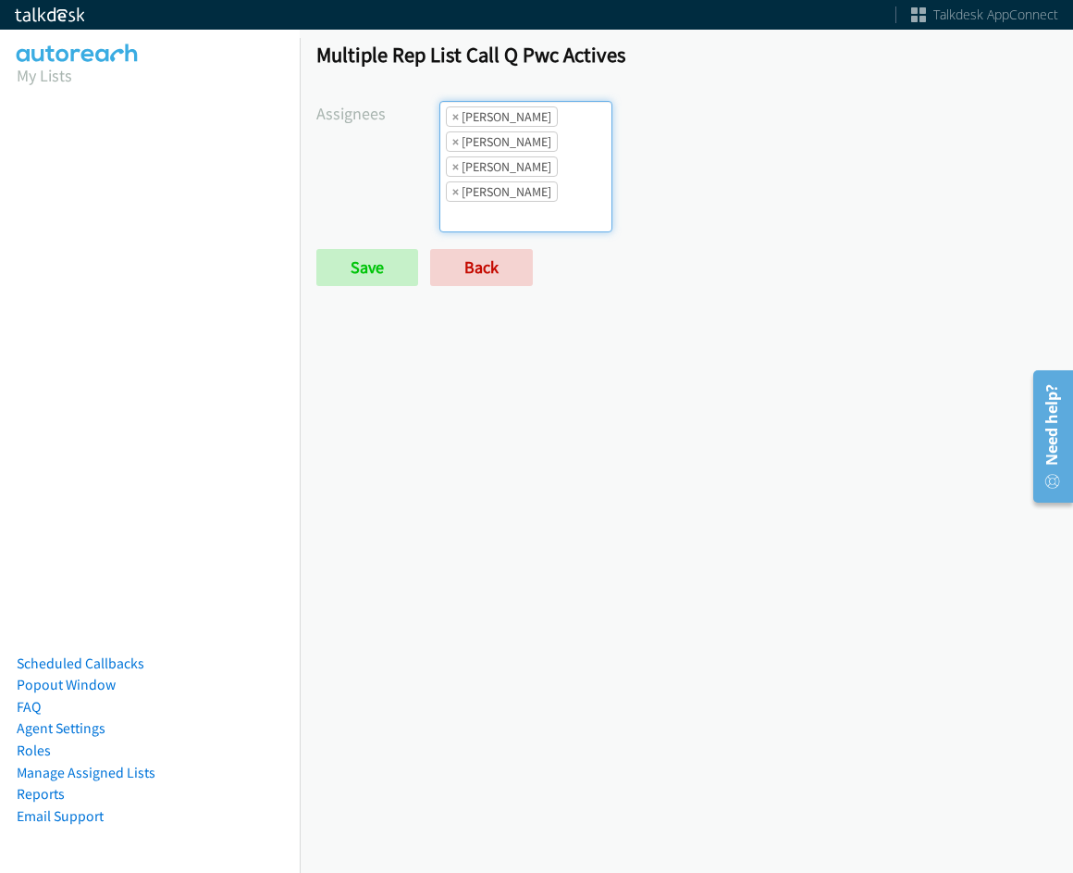
click at [545, 189] on li "× Jasmin Martinez" at bounding box center [502, 191] width 112 height 20
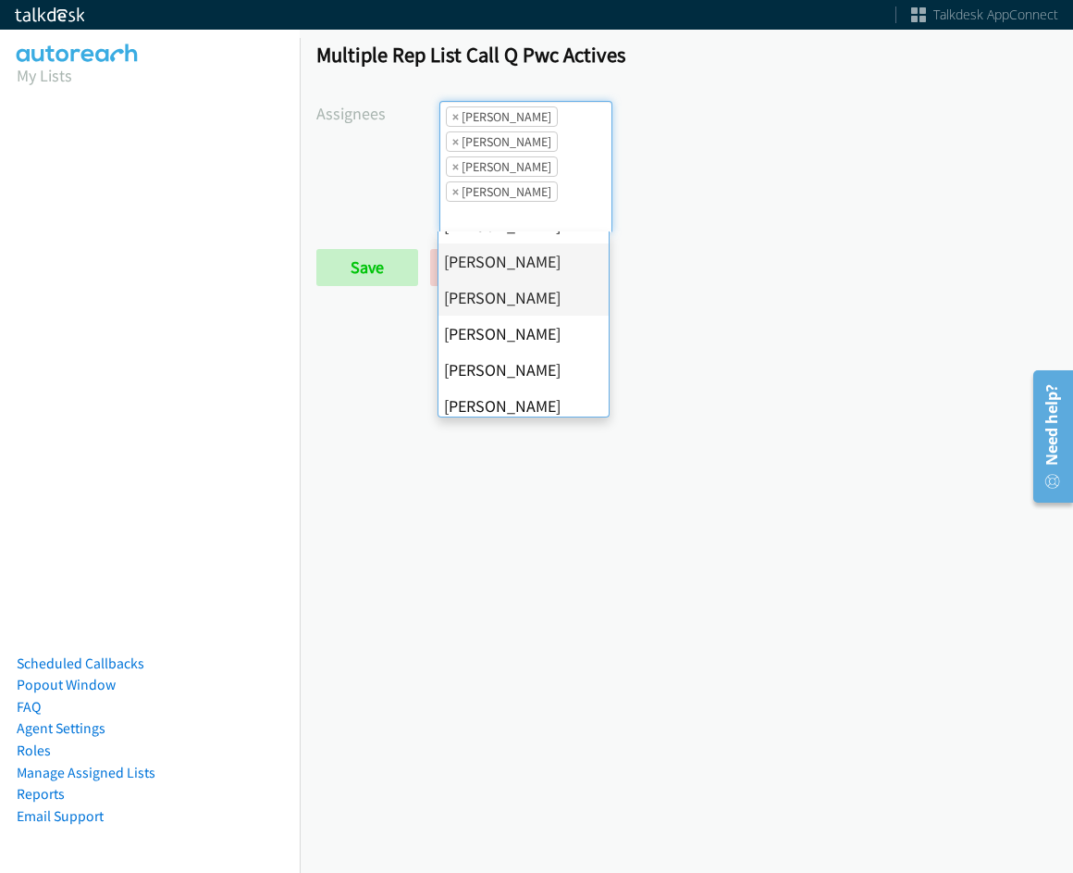
scroll to position [185, 0]
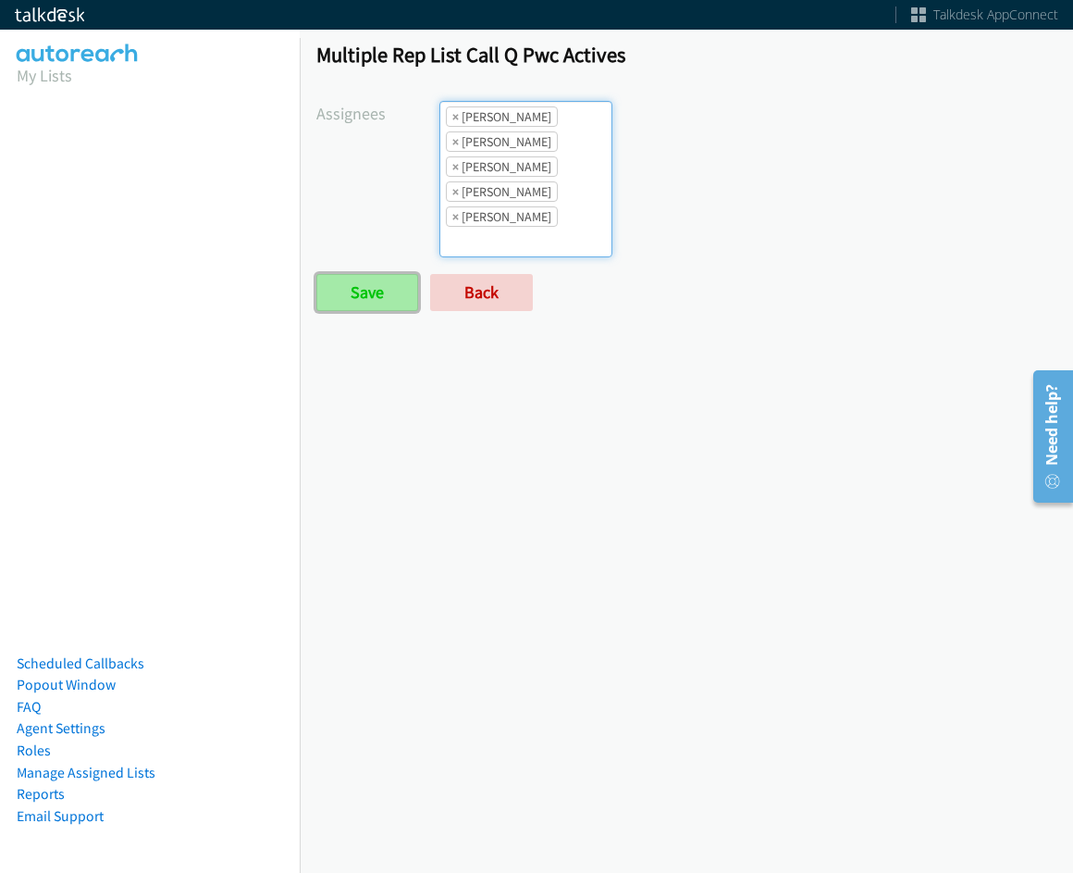
click at [409, 303] on input "Save" at bounding box center [367, 292] width 102 height 37
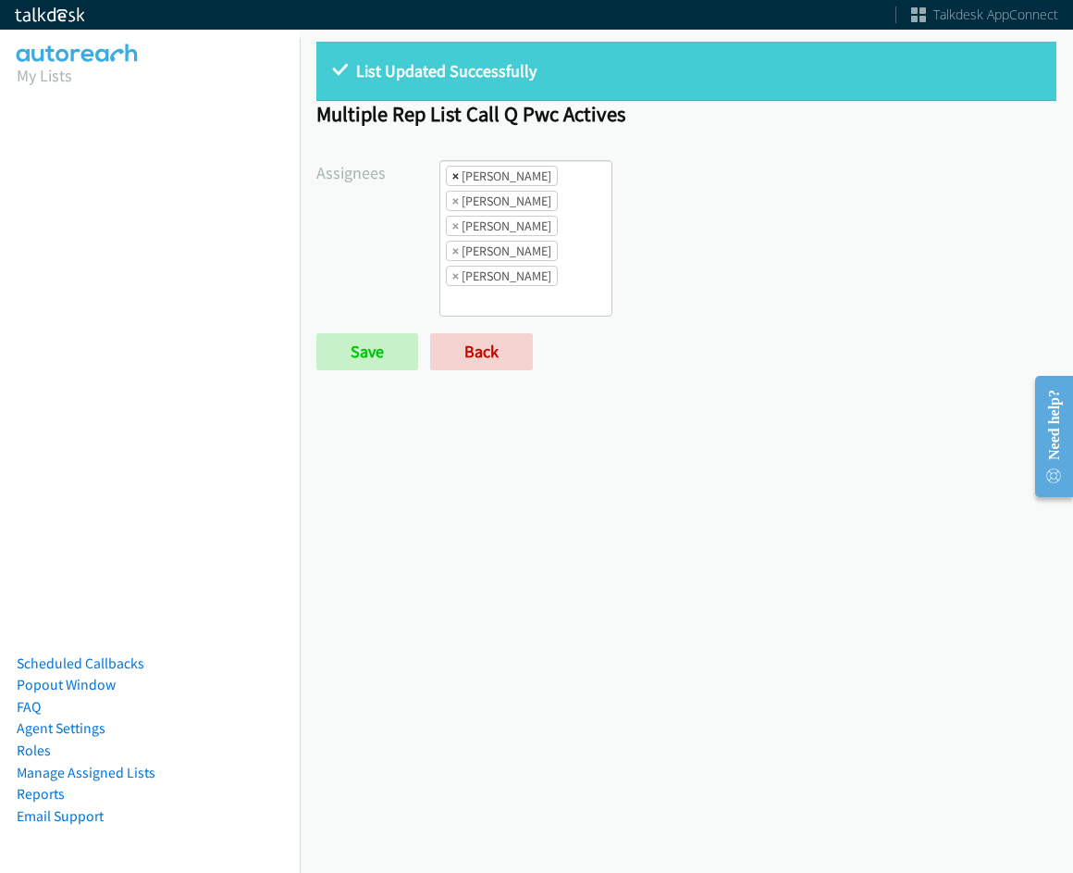
click at [452, 179] on span "×" at bounding box center [455, 176] width 6 height 19
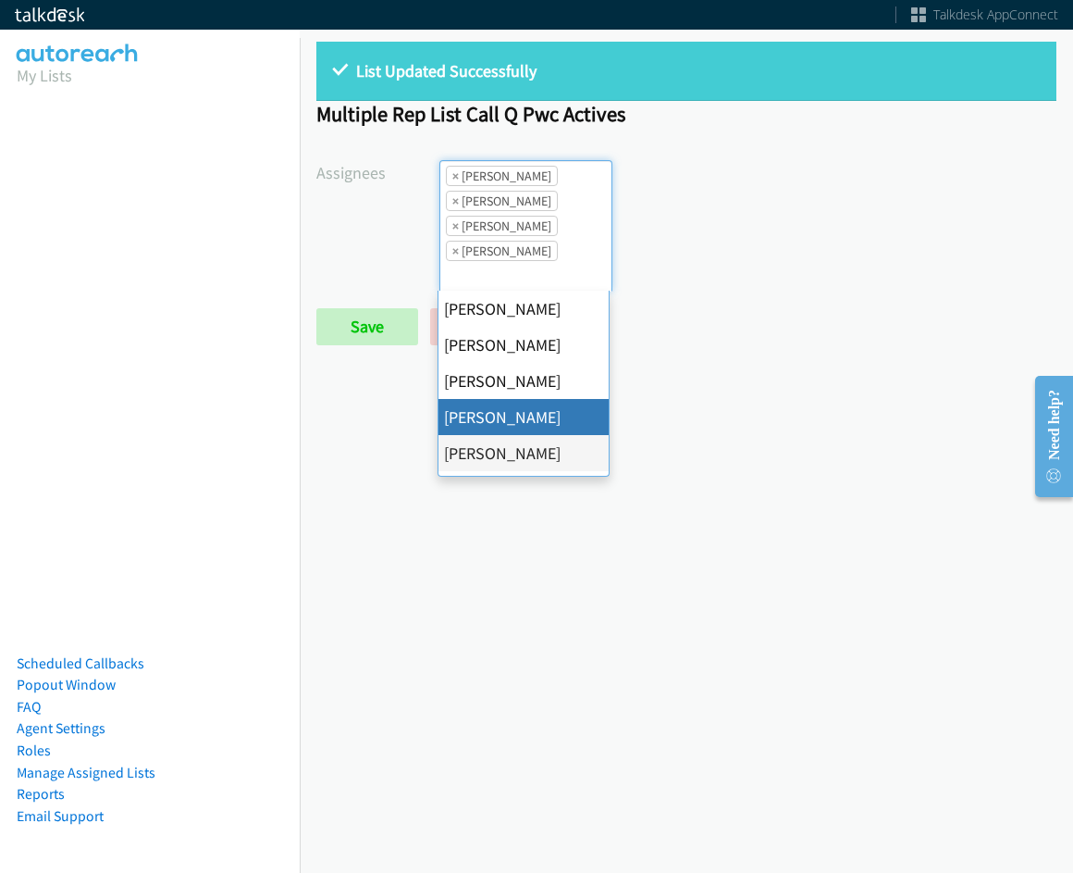
scroll to position [22, 0]
click at [452, 179] on span "×" at bounding box center [455, 176] width 6 height 19
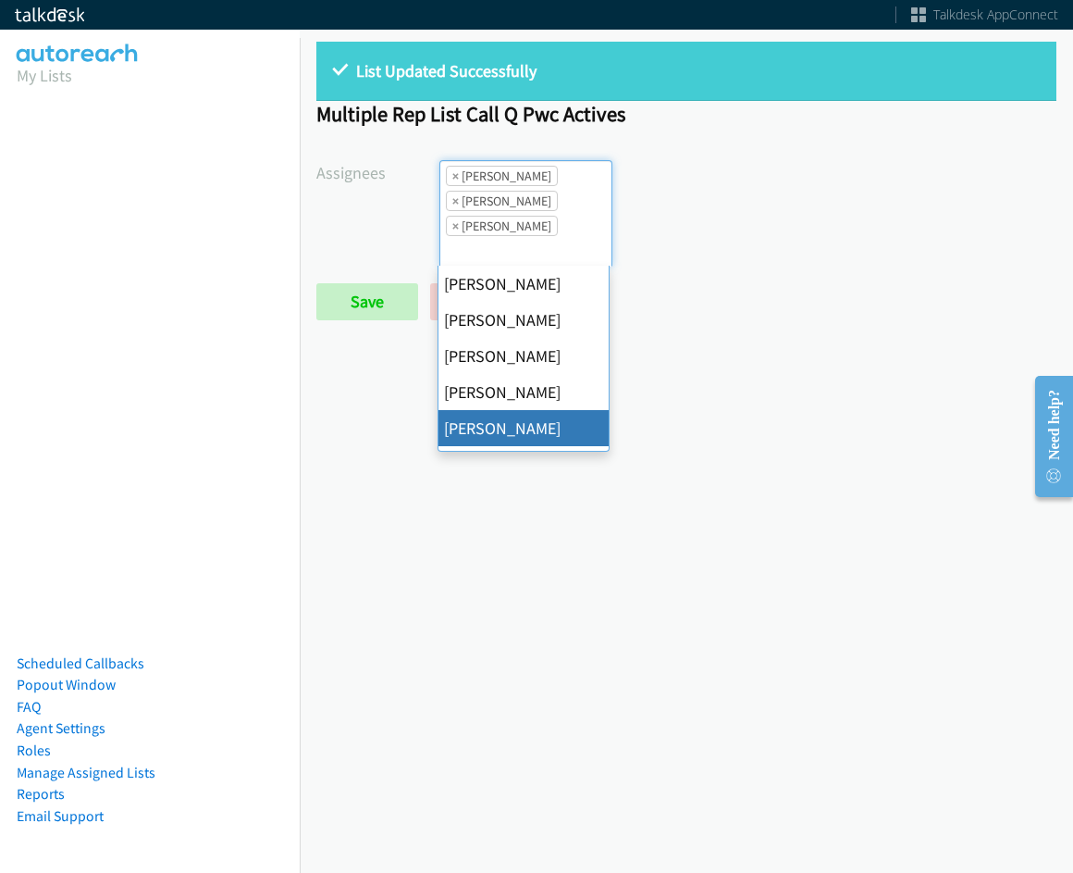
click at [452, 179] on span "×" at bounding box center [455, 176] width 6 height 19
select select "74240000-76d9-4cf3-9953-4c2484ee5015"
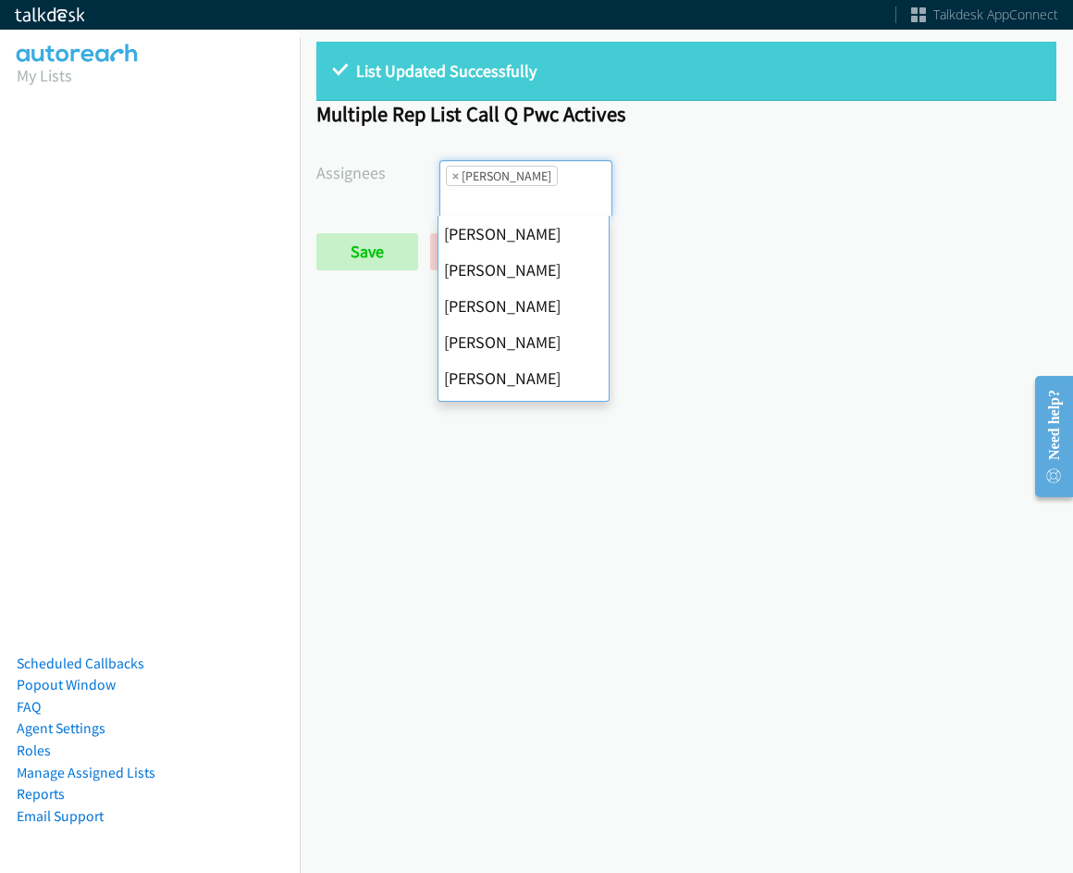
scroll to position [253, 0]
click at [452, 179] on span "×" at bounding box center [455, 176] width 6 height 19
select select
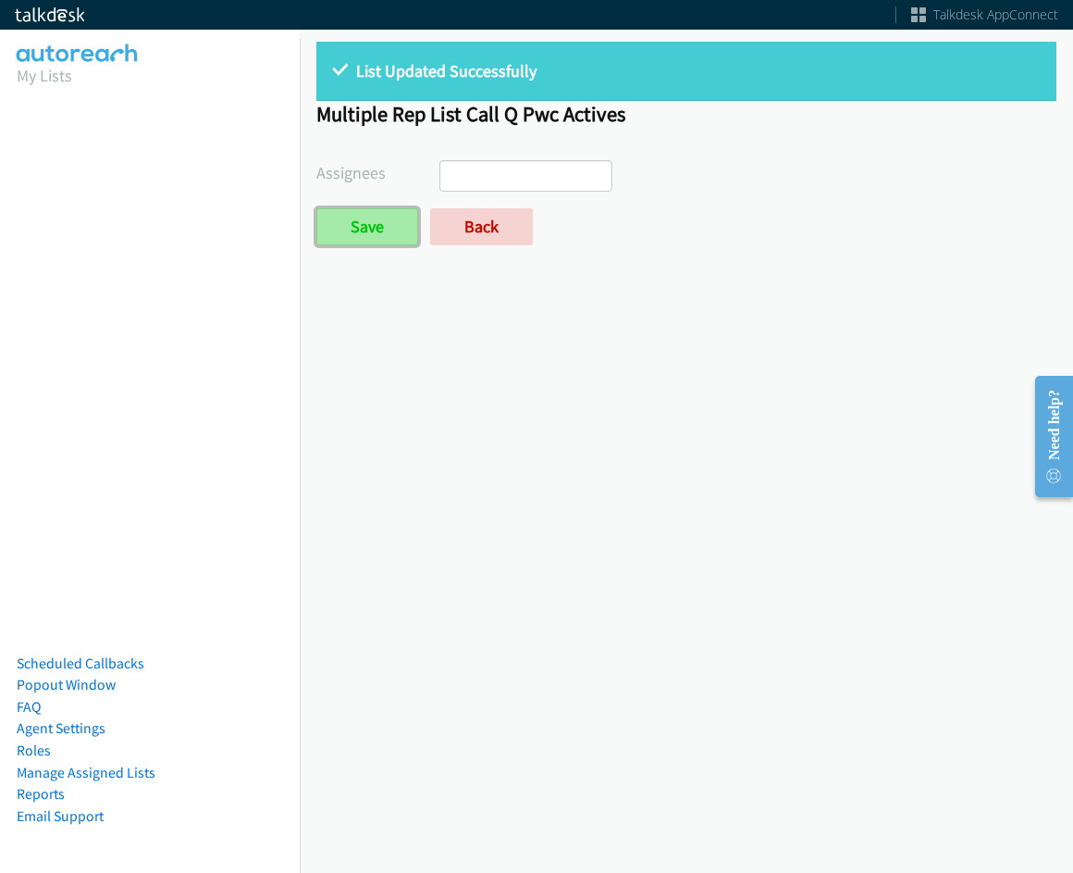
click at [362, 230] on input "Save" at bounding box center [367, 226] width 102 height 37
select select
click at [473, 248] on div "List Updated Successfully Multiple Rep List Call Q Pwc Actives Assignees Abigai…" at bounding box center [687, 152] width 774 height 254
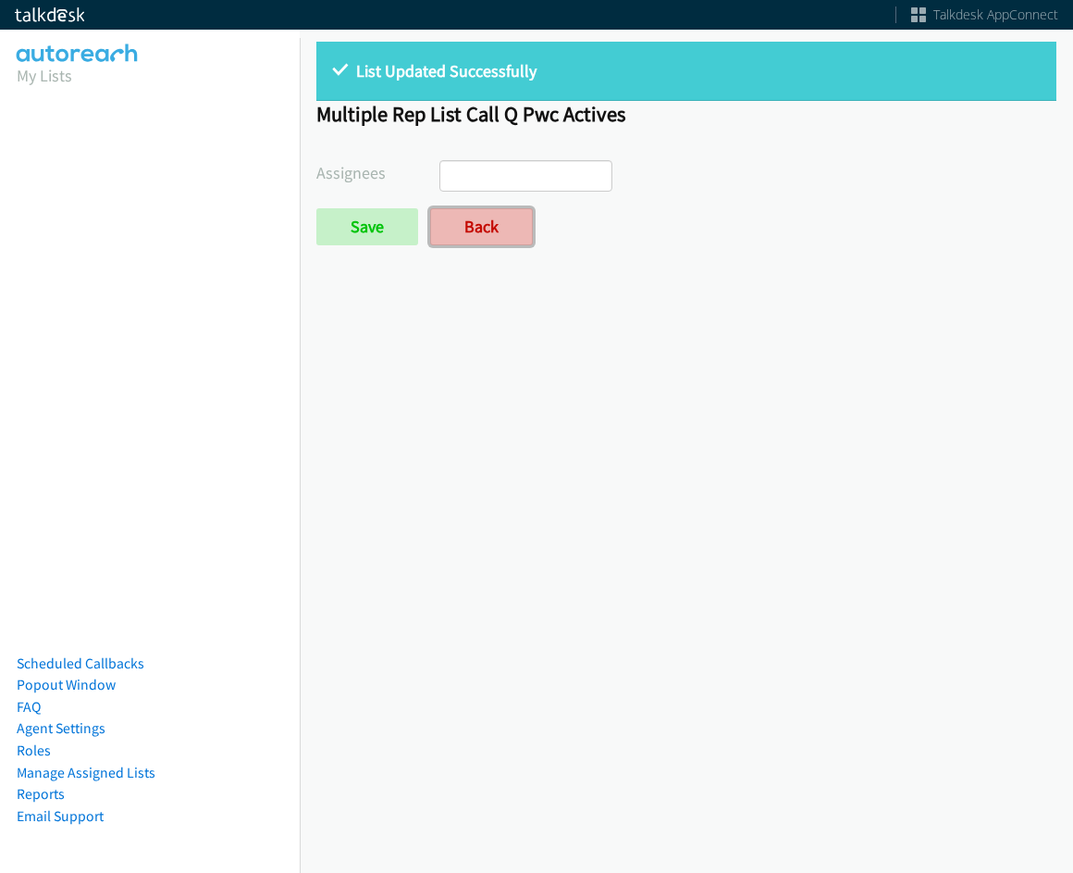
click at [474, 236] on link "Back" at bounding box center [481, 226] width 103 height 37
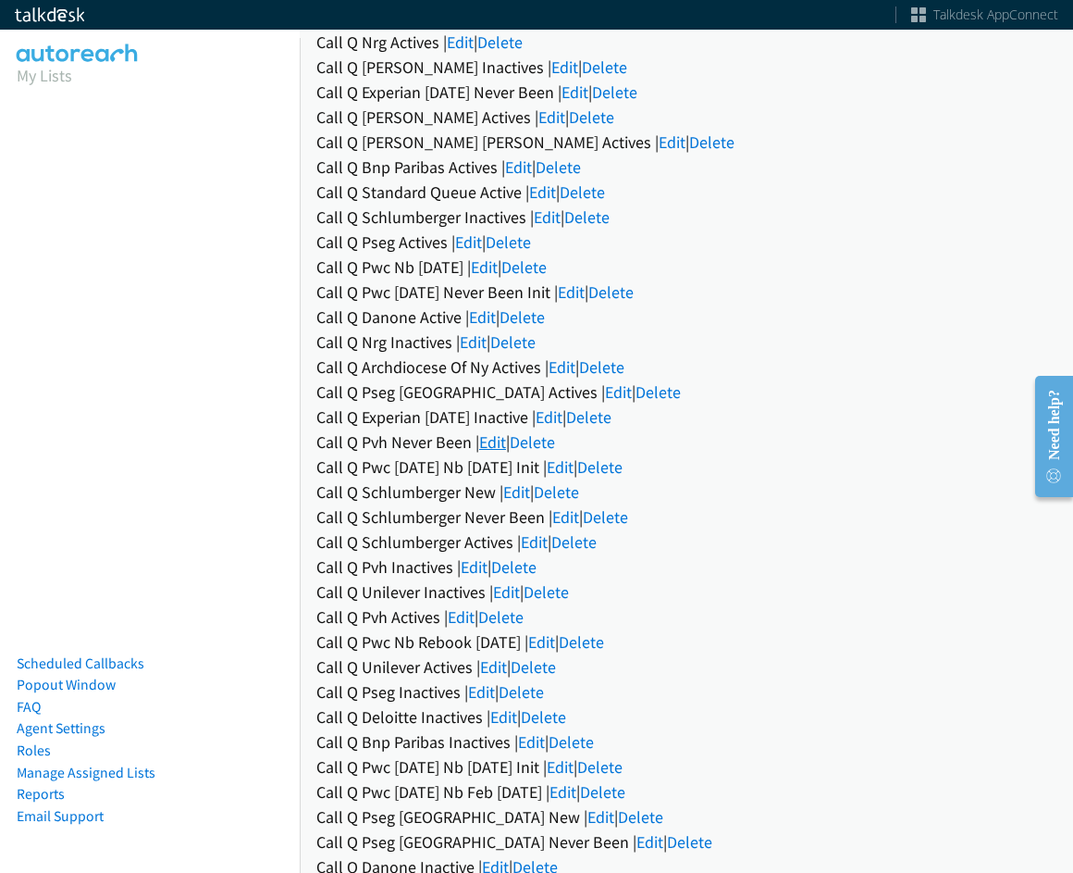
click at [502, 447] on link "Edit" at bounding box center [492, 441] width 27 height 21
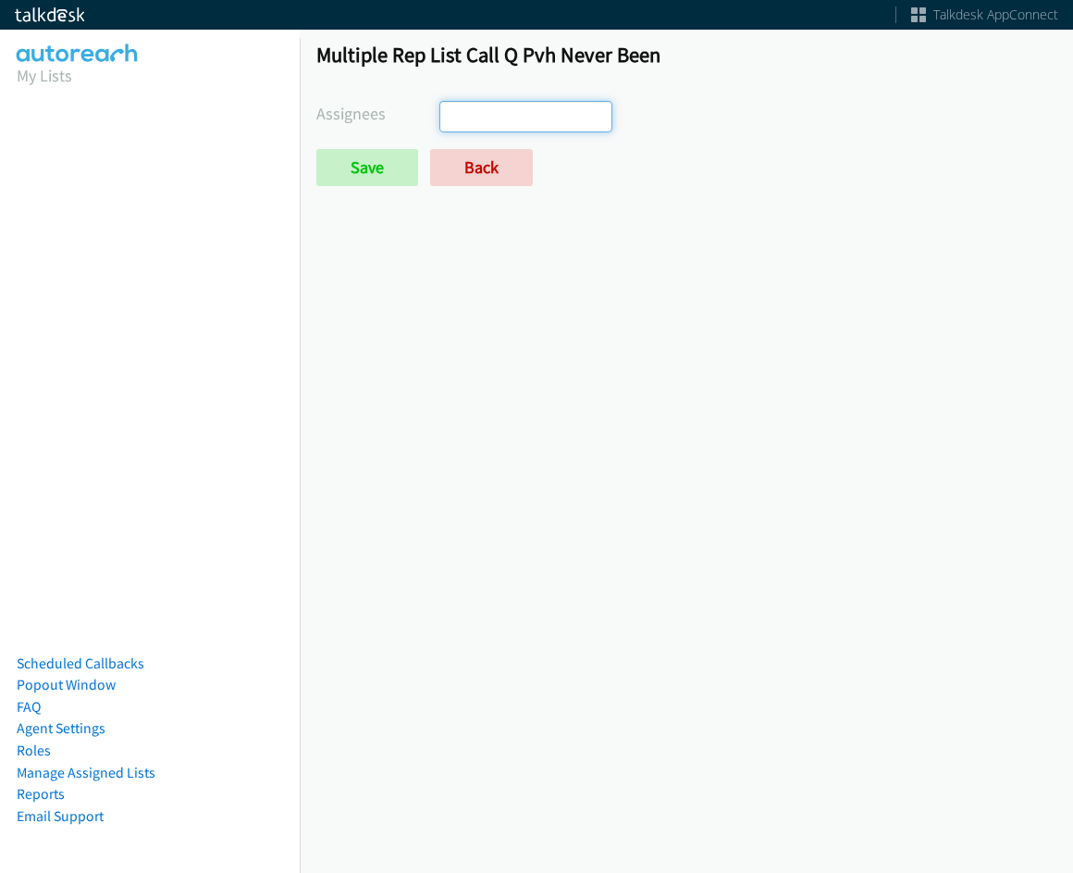
click at [541, 111] on ul at bounding box center [525, 117] width 170 height 30
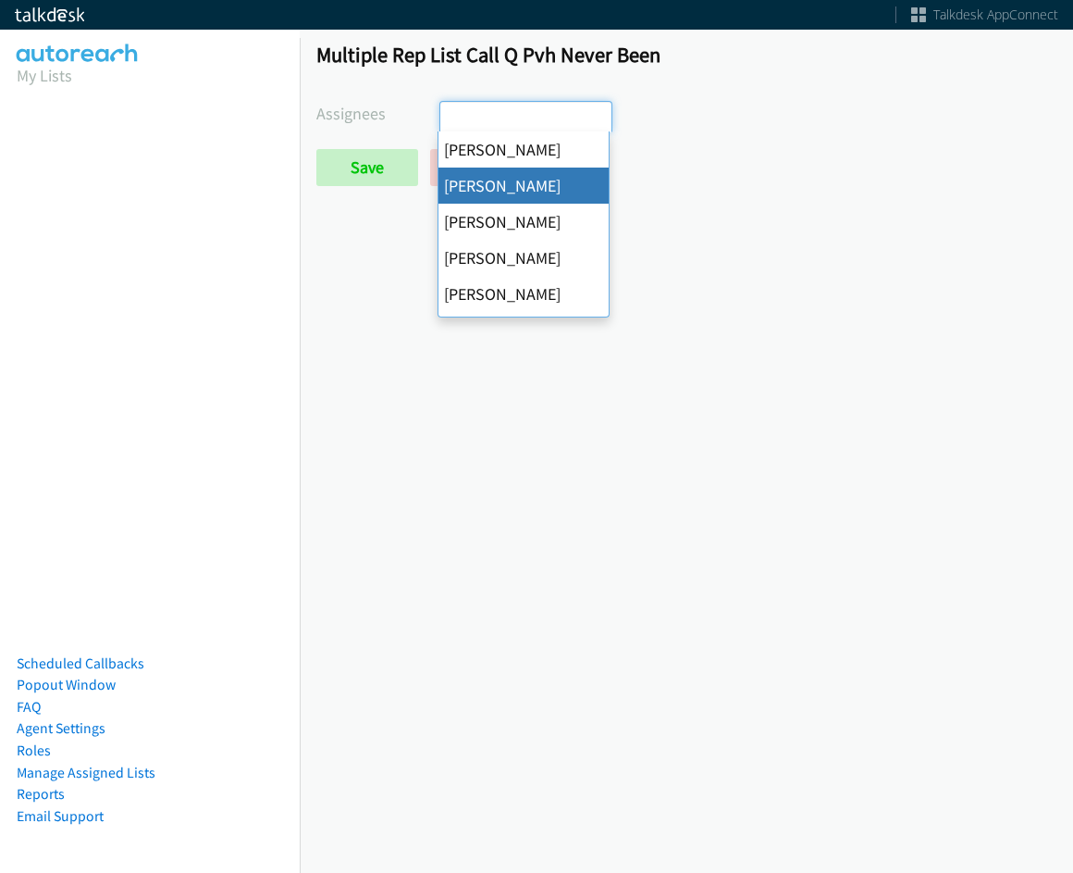
select select "05d74157-9386-4beb-b15d-36aa9c6f71bc"
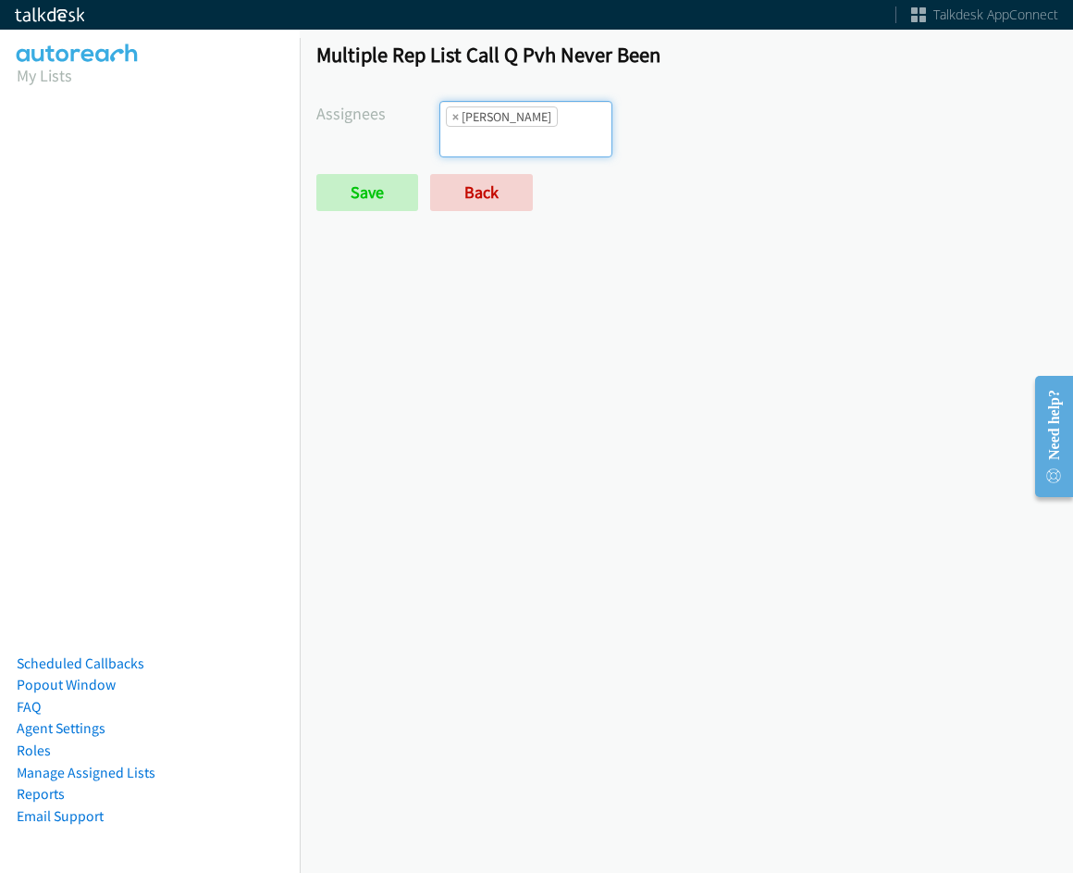
scroll to position [22, 0]
click at [518, 127] on li "× [PERSON_NAME]" at bounding box center [502, 116] width 112 height 20
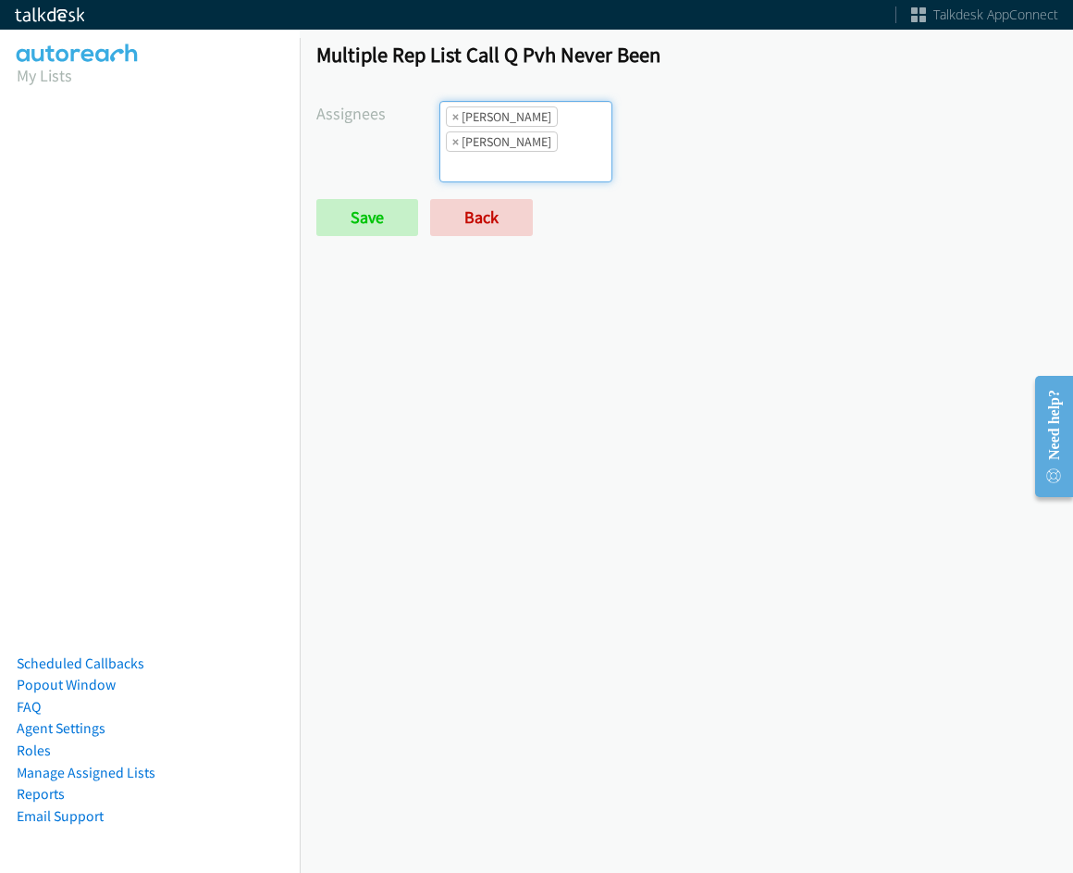
drag, startPoint x: 556, startPoint y: 111, endPoint x: 545, endPoint y: 141, distance: 31.6
click at [555, 112] on ul "× Alana Ruiz × Charles Ross" at bounding box center [525, 142] width 170 height 80
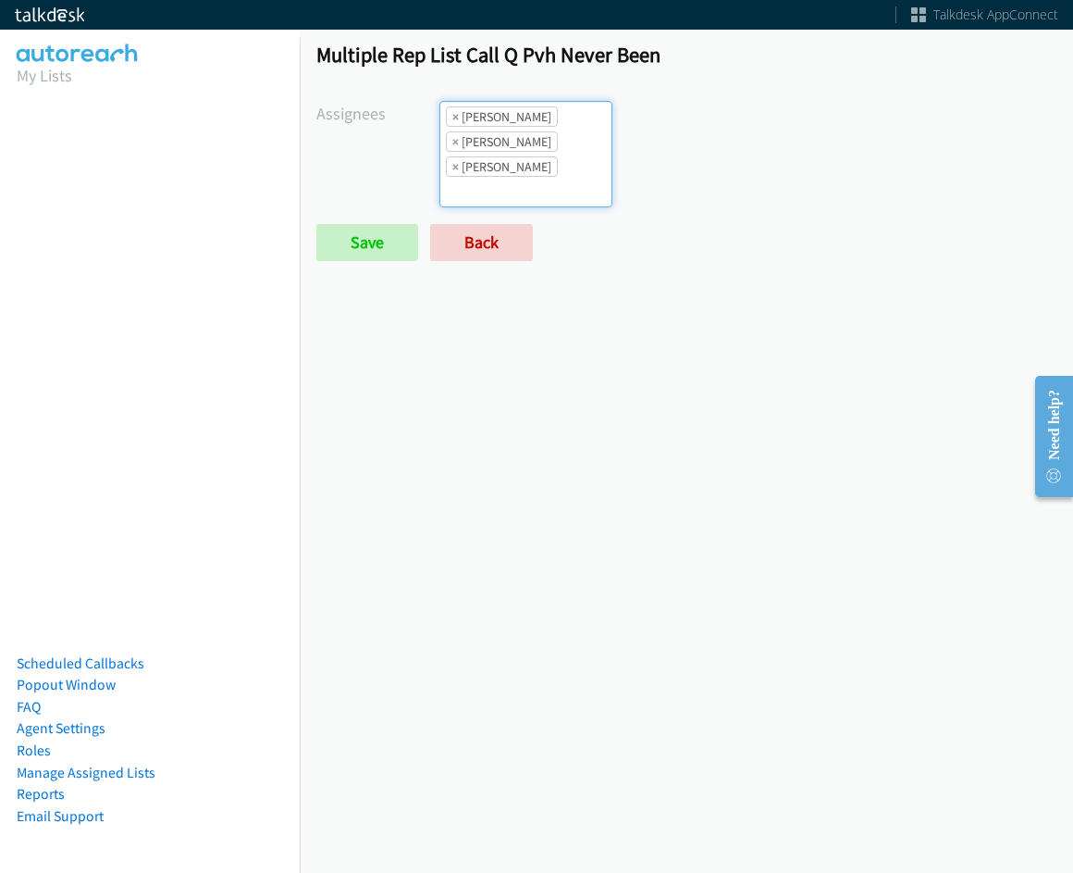
click at [551, 132] on ul "× Alana Ruiz × Charles Ross × Daquaya Johnson" at bounding box center [525, 154] width 170 height 105
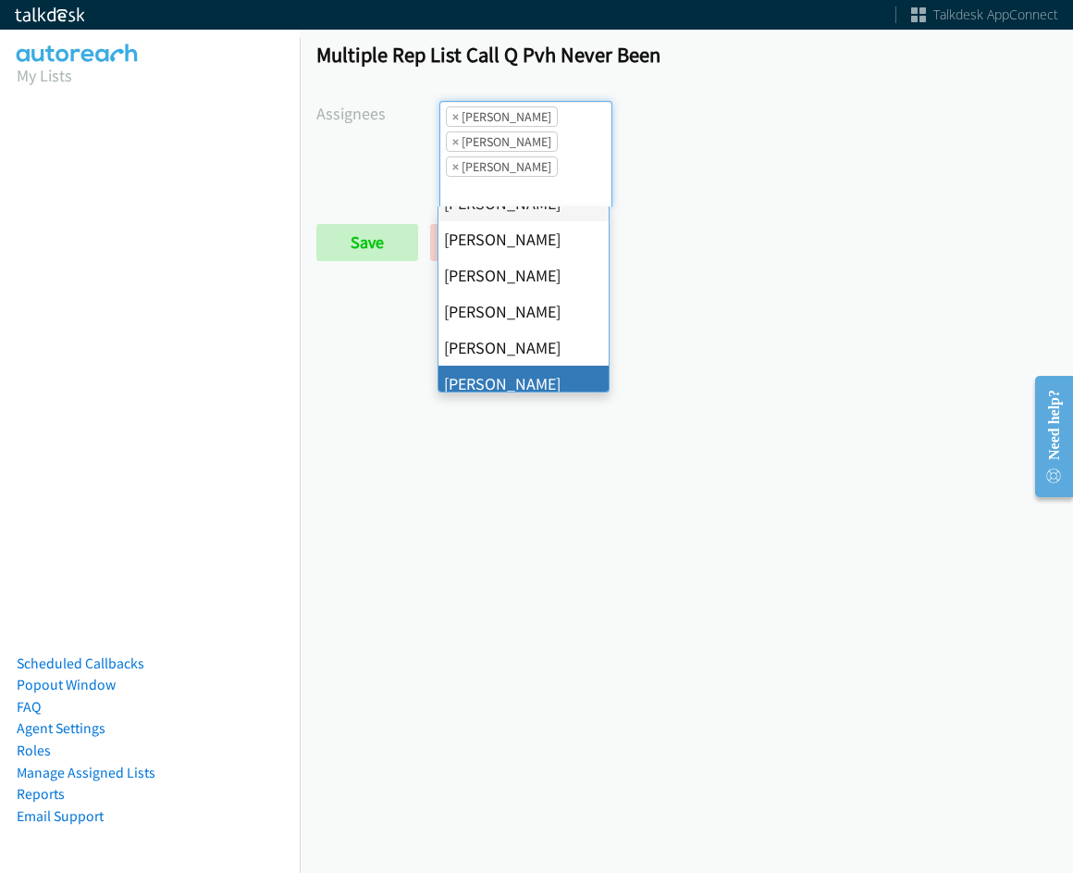
scroll to position [278, 0]
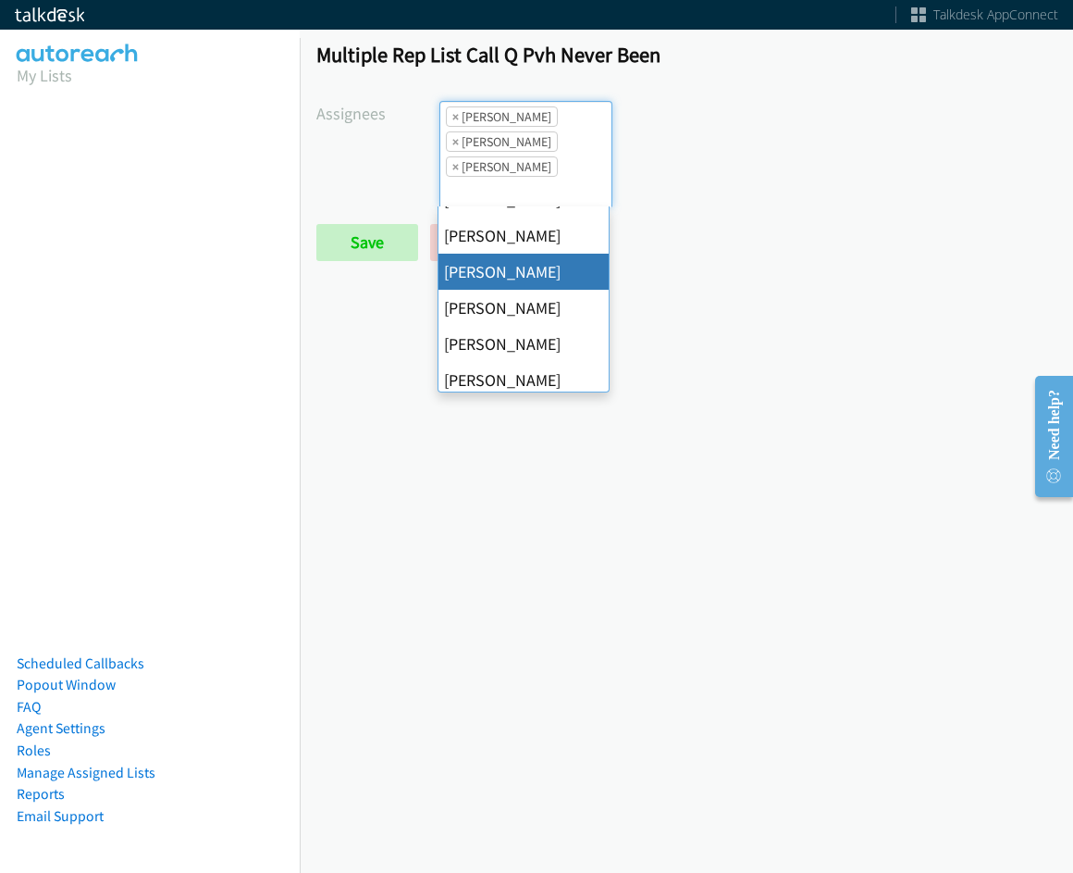
drag, startPoint x: 524, startPoint y: 275, endPoint x: 539, endPoint y: 204, distance: 72.1
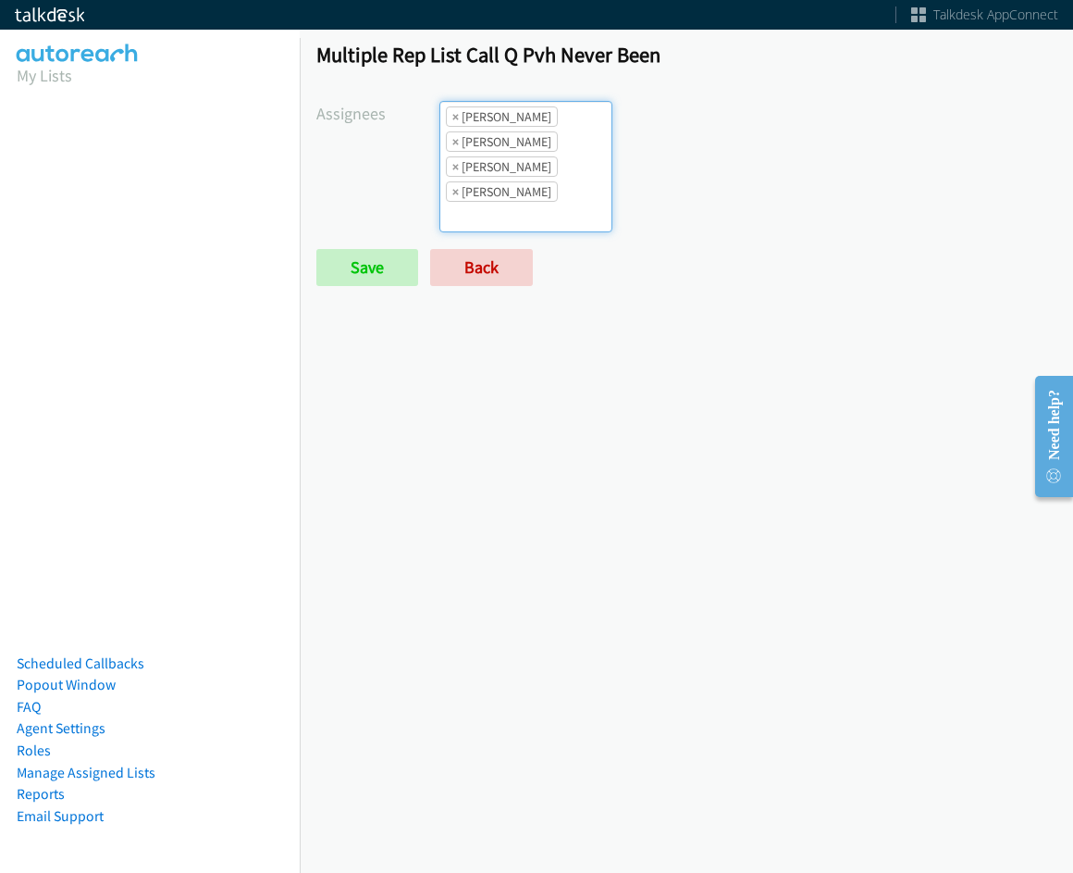
click at [540, 169] on li "× Daquaya Johnson" at bounding box center [502, 166] width 112 height 20
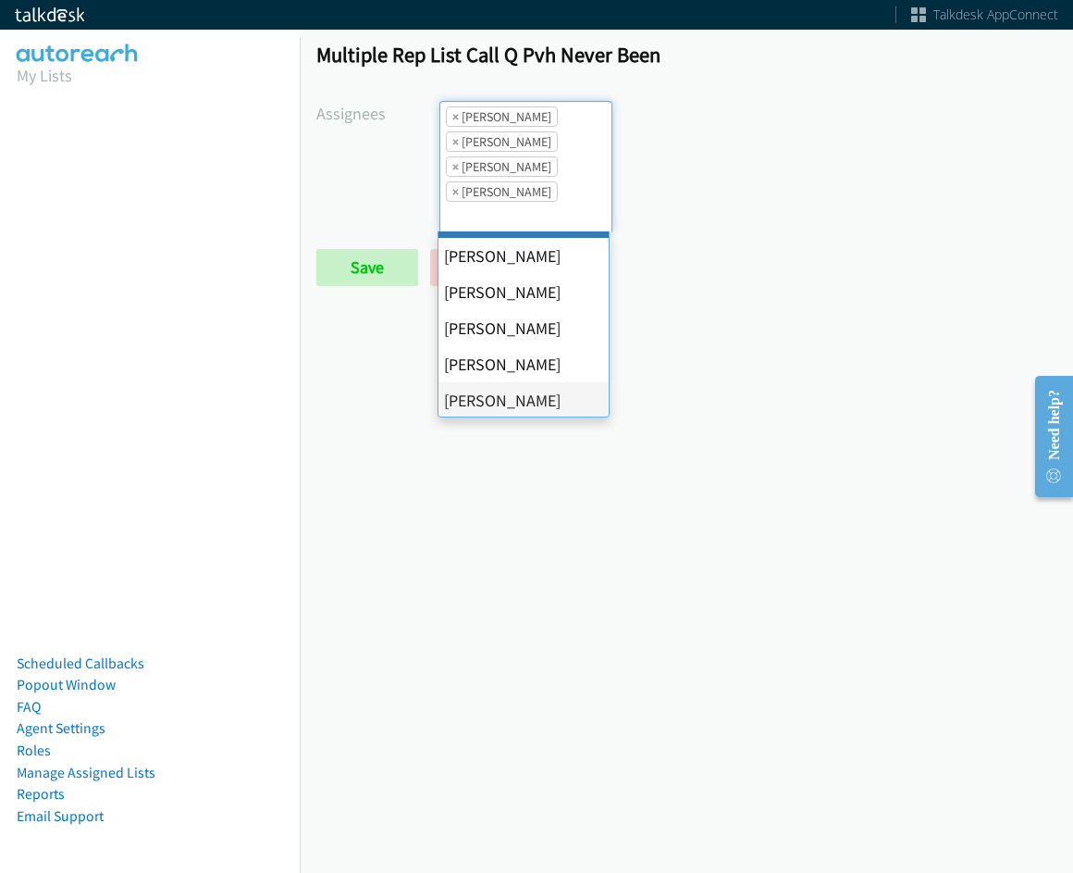
scroll to position [185, 0]
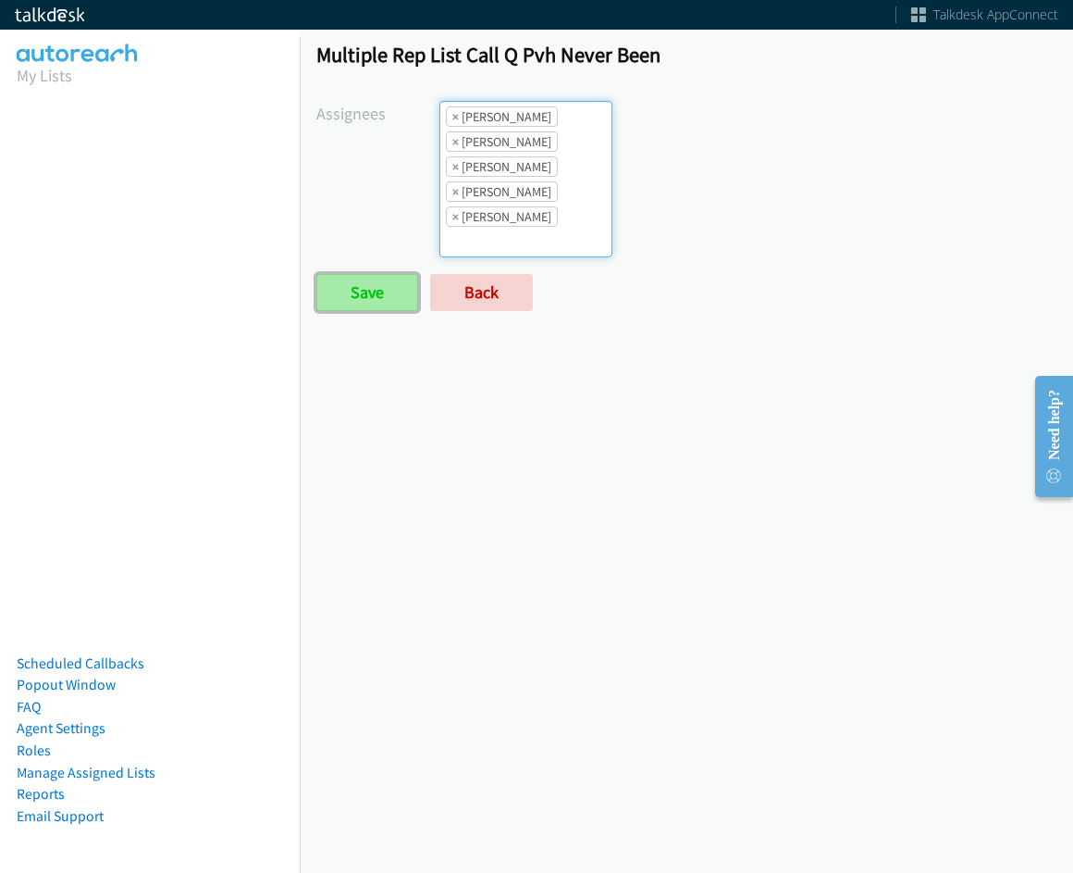
drag, startPoint x: 367, startPoint y: 291, endPoint x: 456, endPoint y: 384, distance: 128.3
click at [367, 291] on input "Save" at bounding box center [367, 292] width 102 height 37
